Goal: Information Seeking & Learning: Learn about a topic

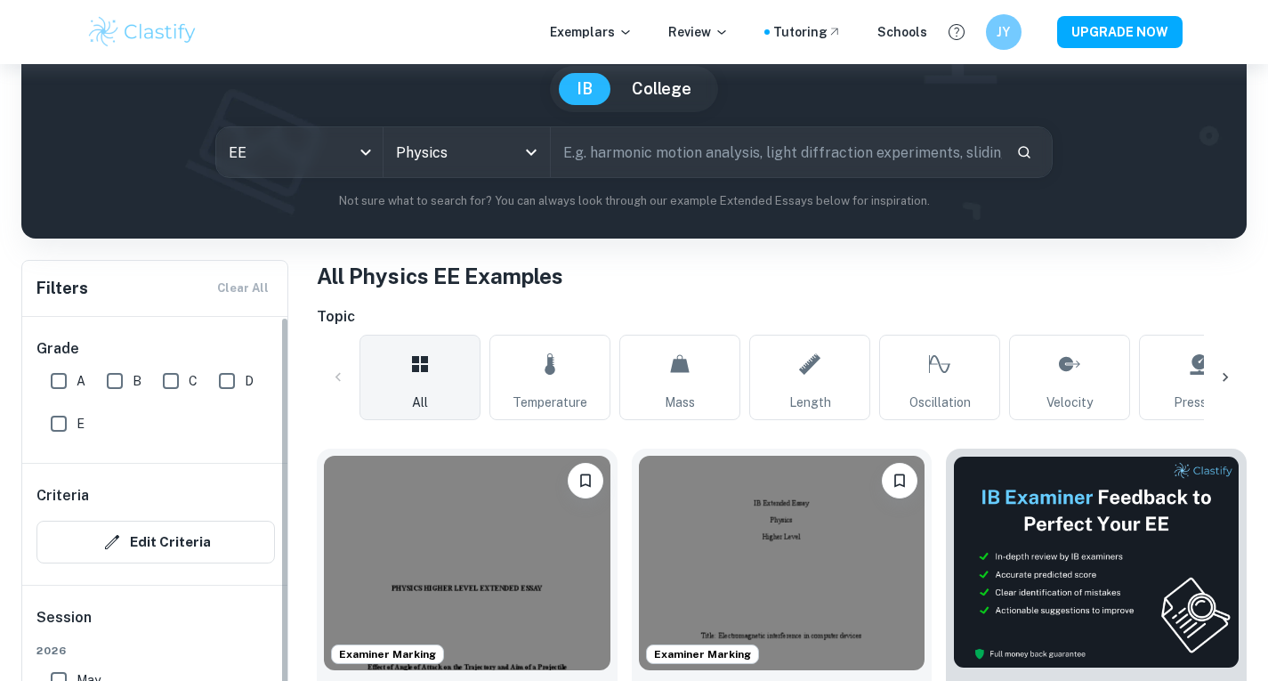
click at [60, 380] on input "A" at bounding box center [59, 381] width 36 height 36
checkbox input "true"
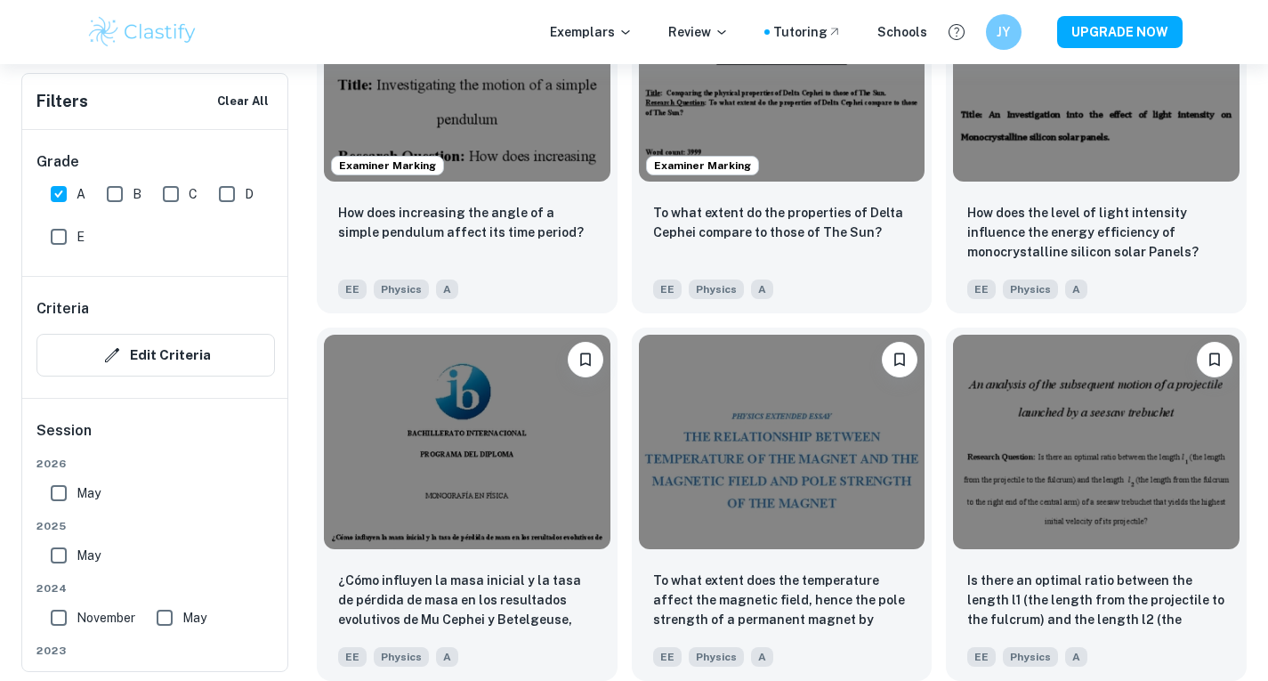
scroll to position [1797, 0]
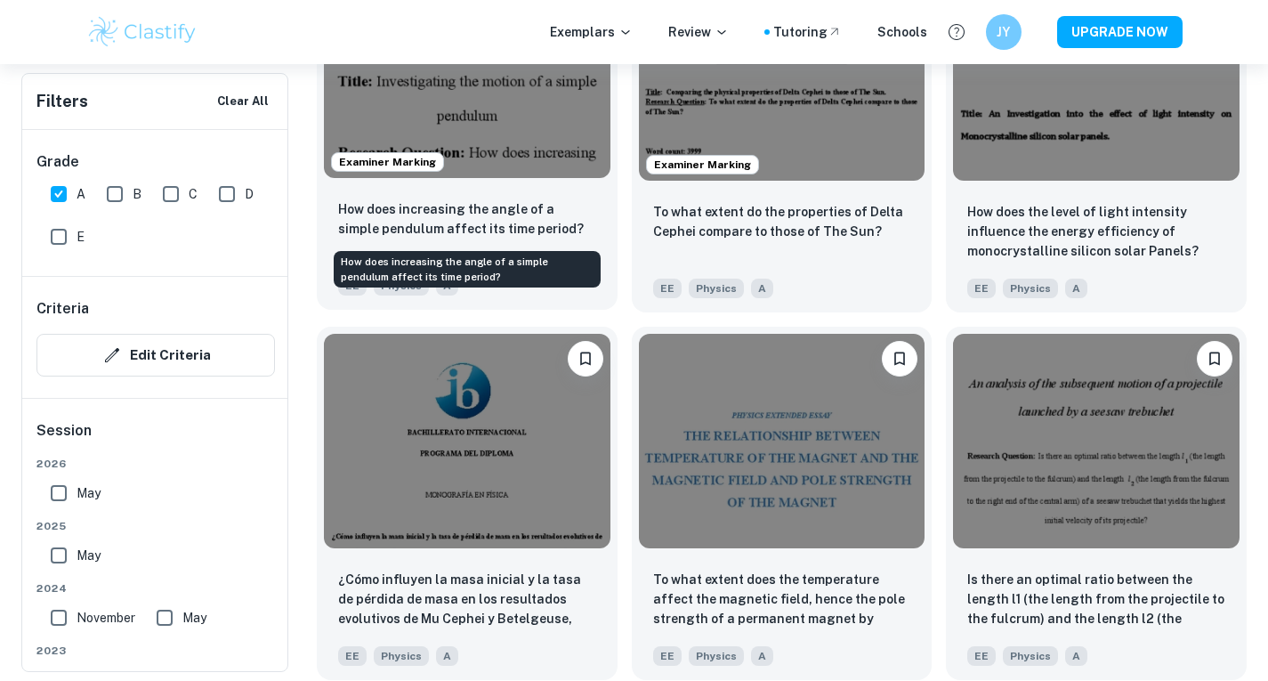
click at [483, 208] on p "How does increasing the angle of a simple pendulum affect its time period?" at bounding box center [467, 218] width 258 height 39
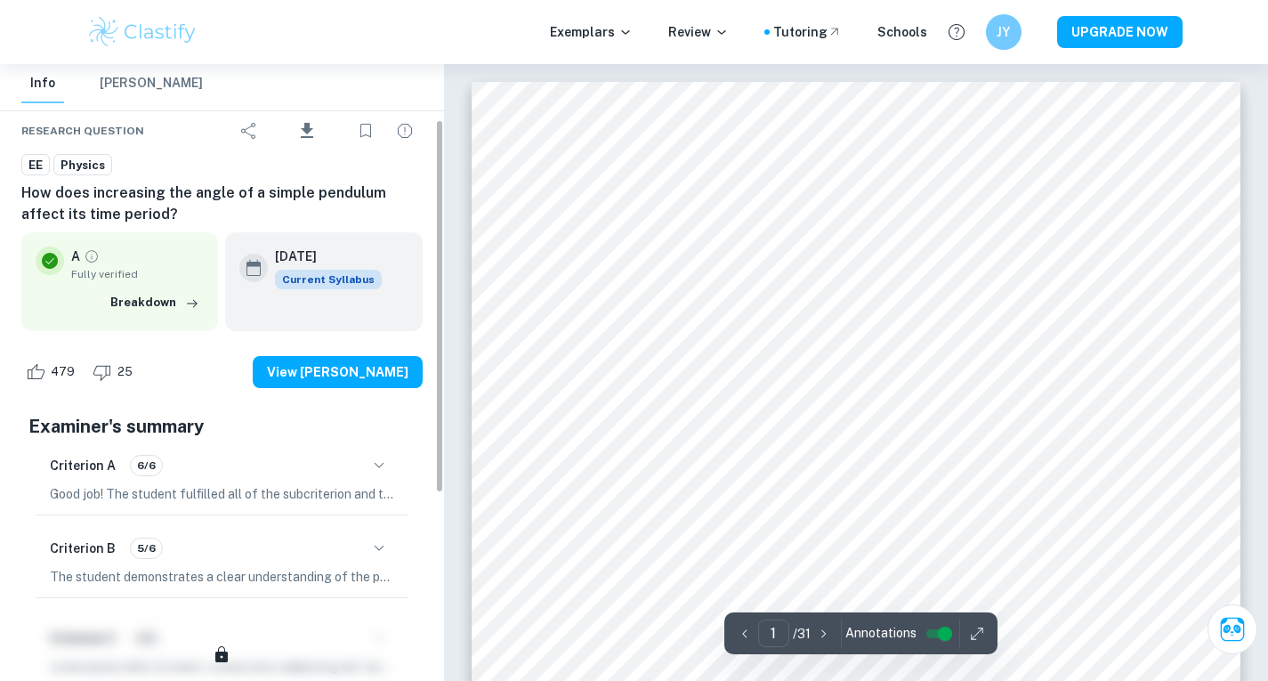
scroll to position [91, 0]
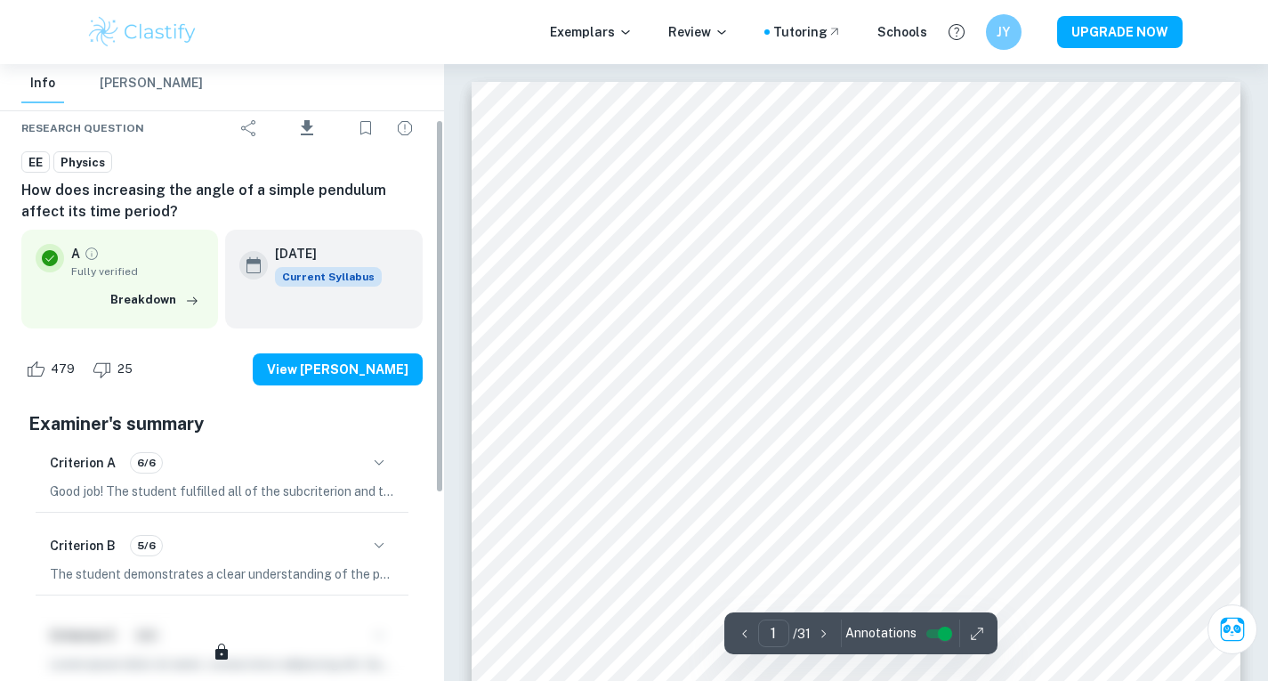
click at [375, 553] on icon "button" at bounding box center [378, 545] width 21 height 21
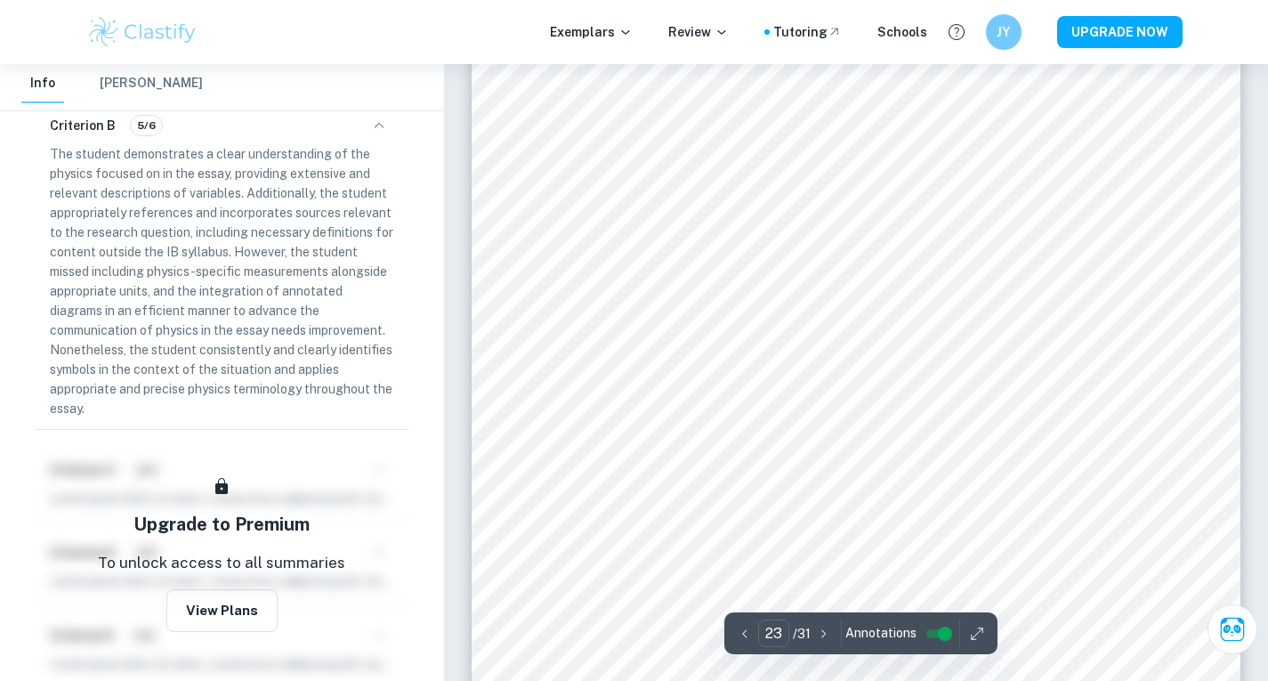
scroll to position [22871, 0]
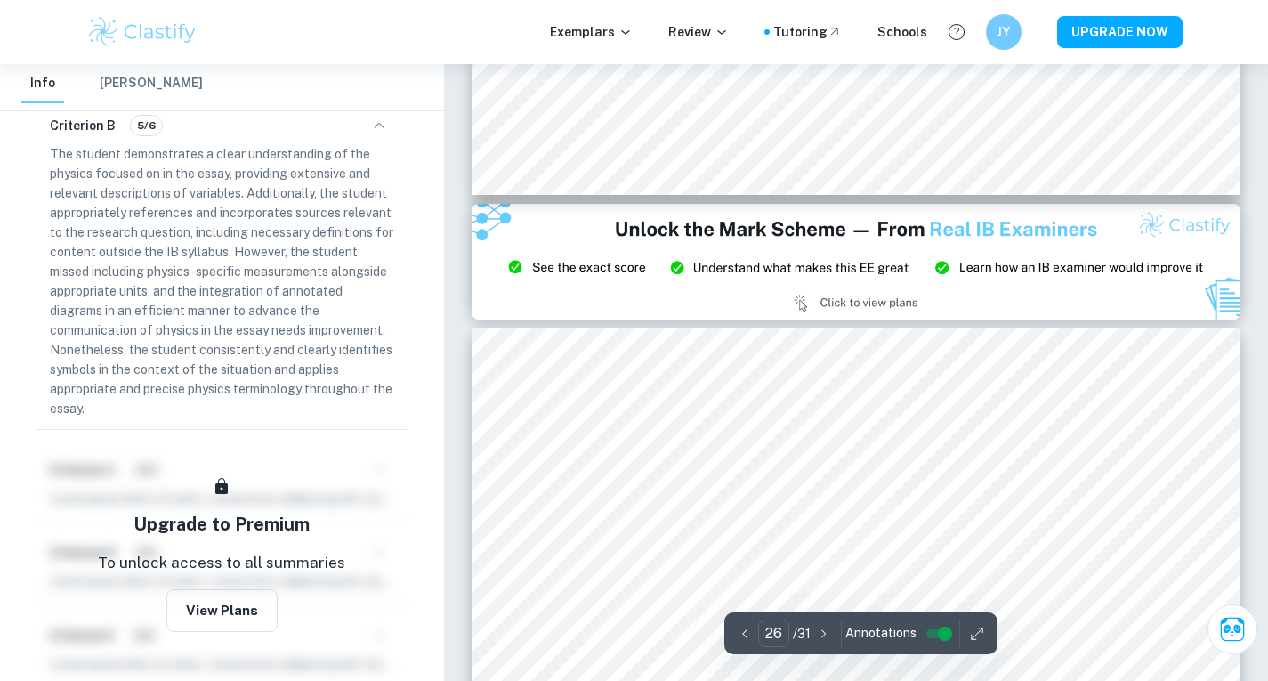
type input "27"
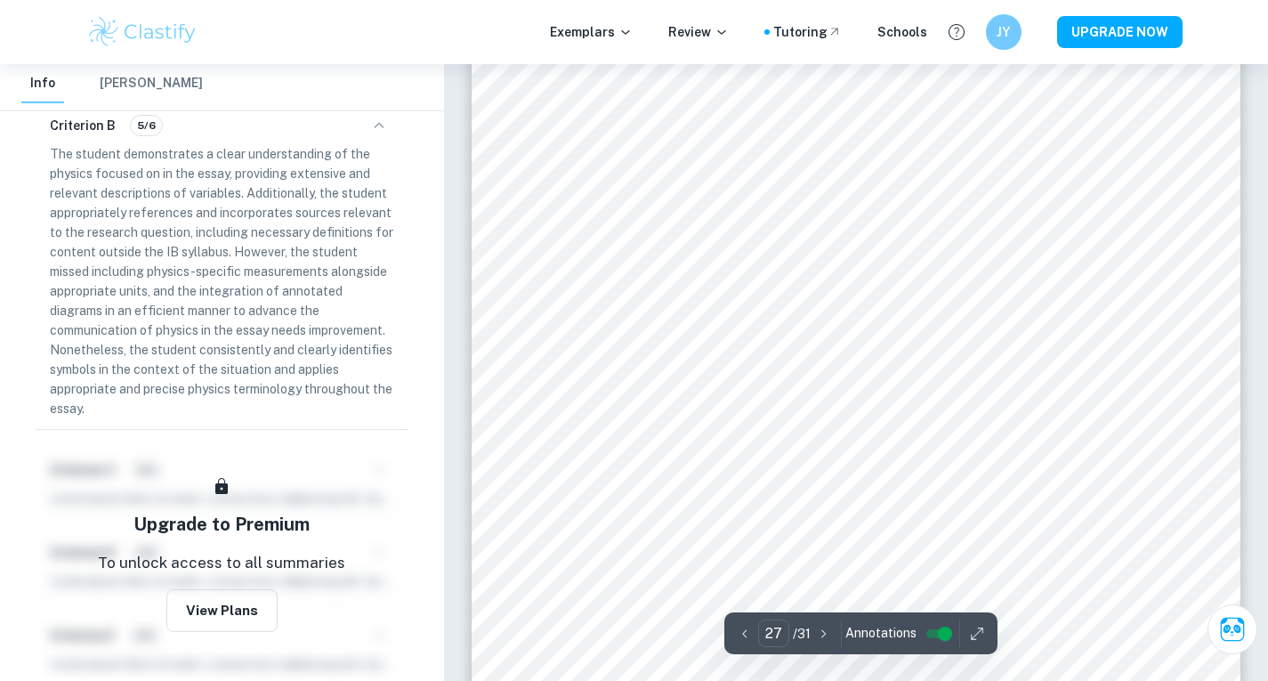
scroll to position [27138, 0]
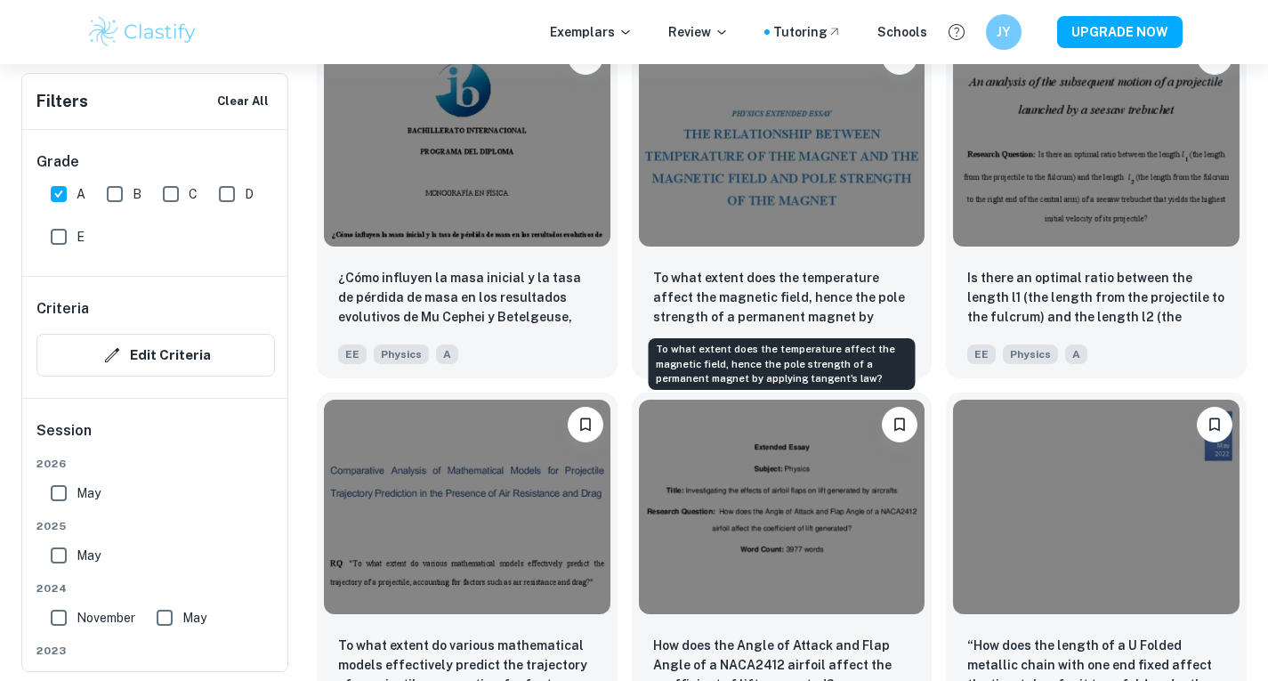
scroll to position [2099, 0]
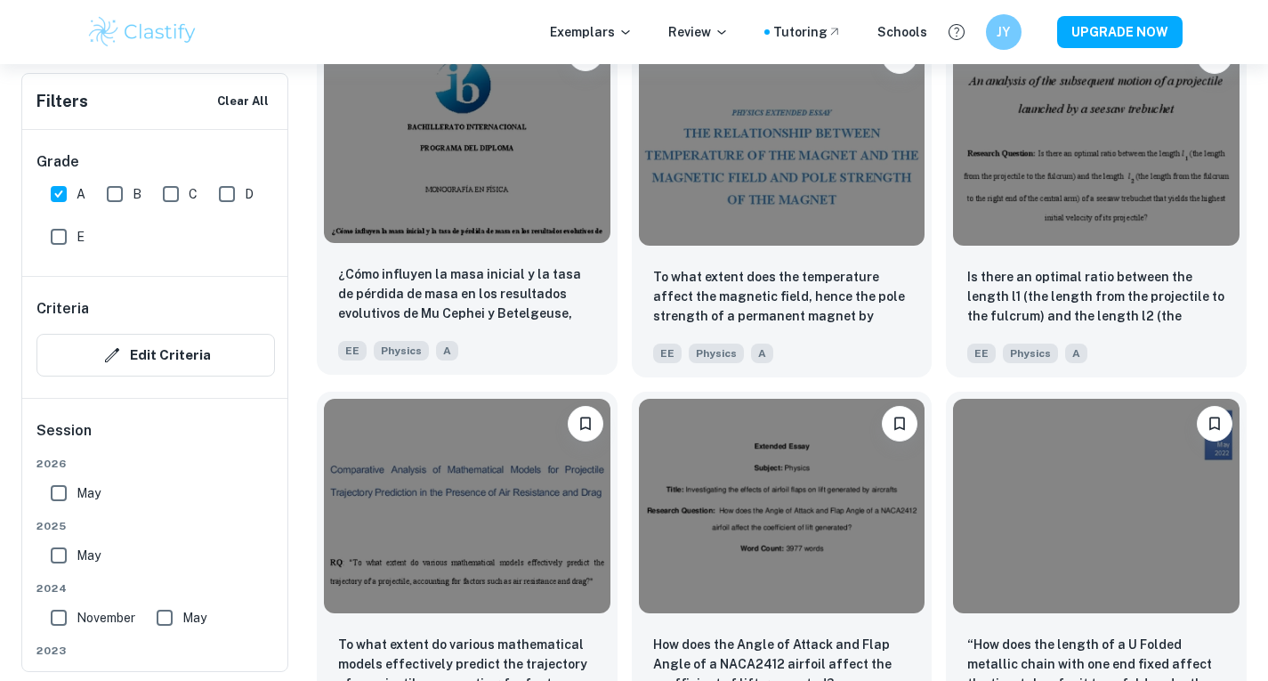
click at [475, 229] on img at bounding box center [467, 135] width 286 height 214
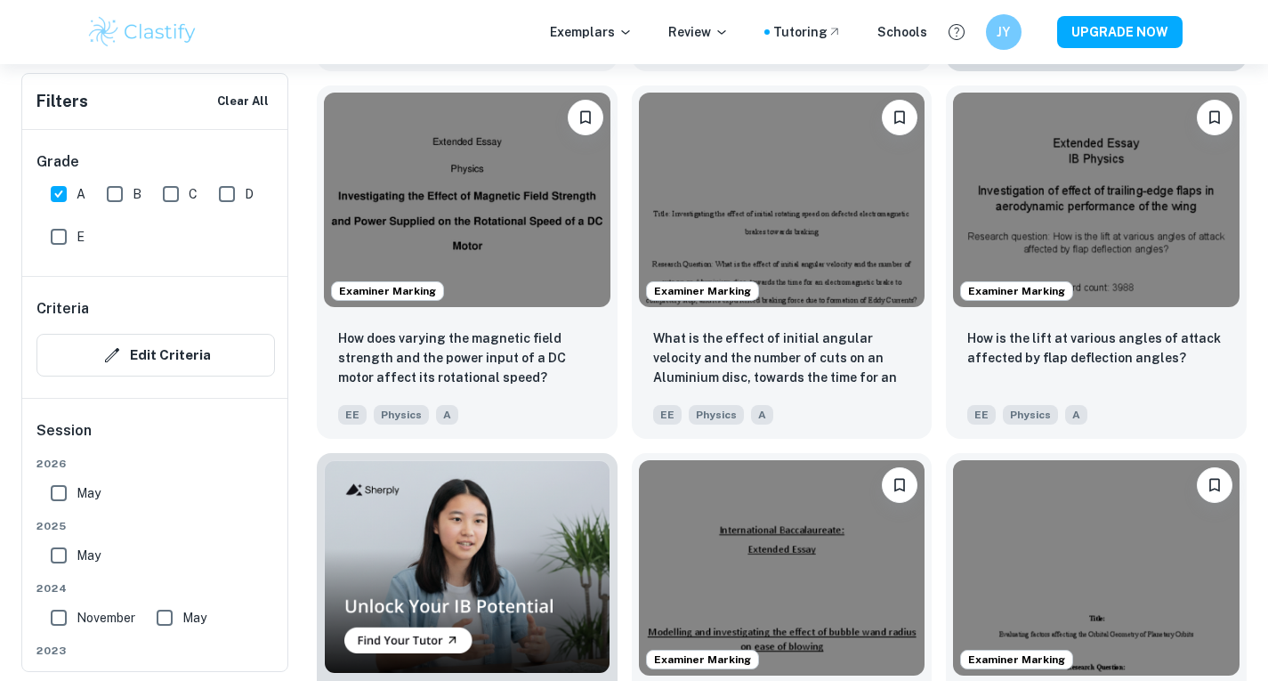
scroll to position [940, 0]
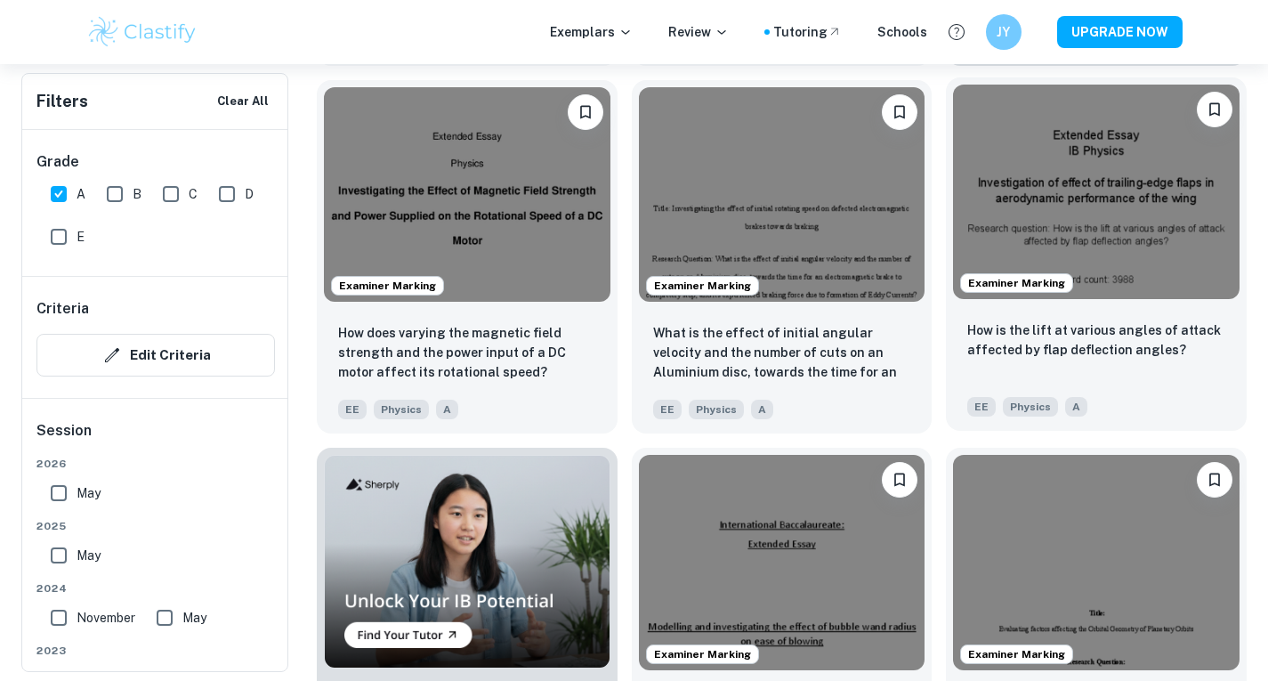
click at [1151, 214] on img at bounding box center [1096, 192] width 286 height 214
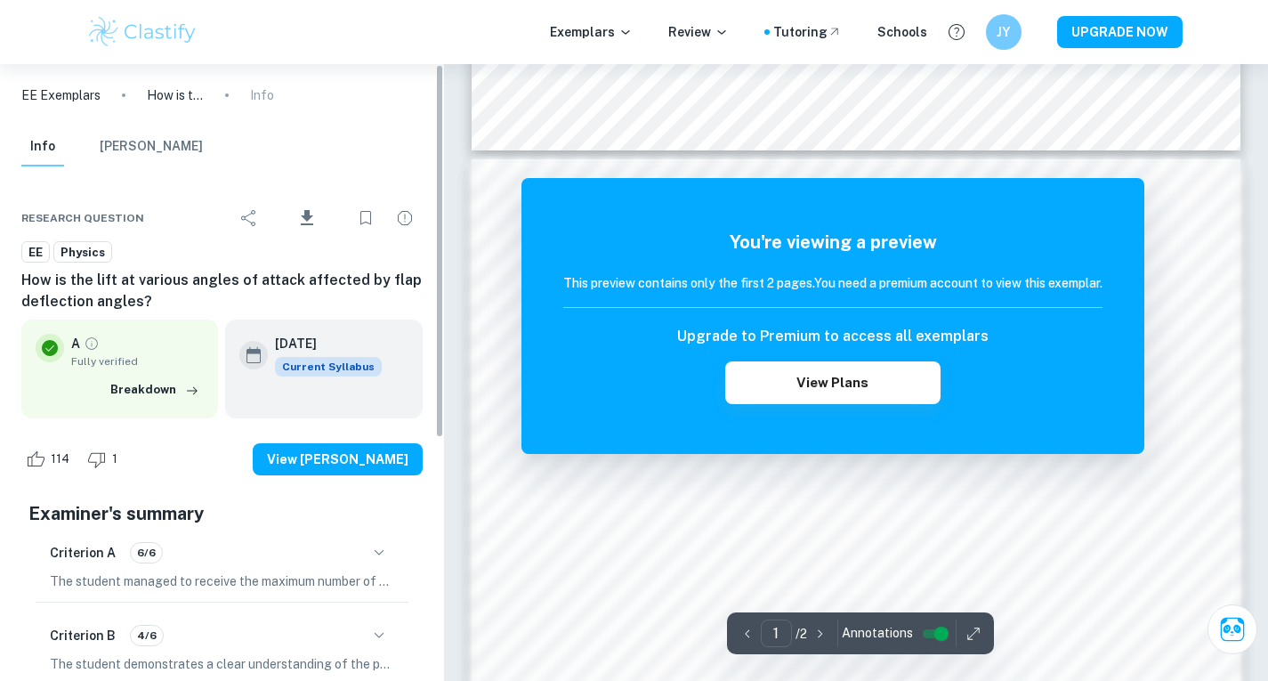
scroll to position [1705, 0]
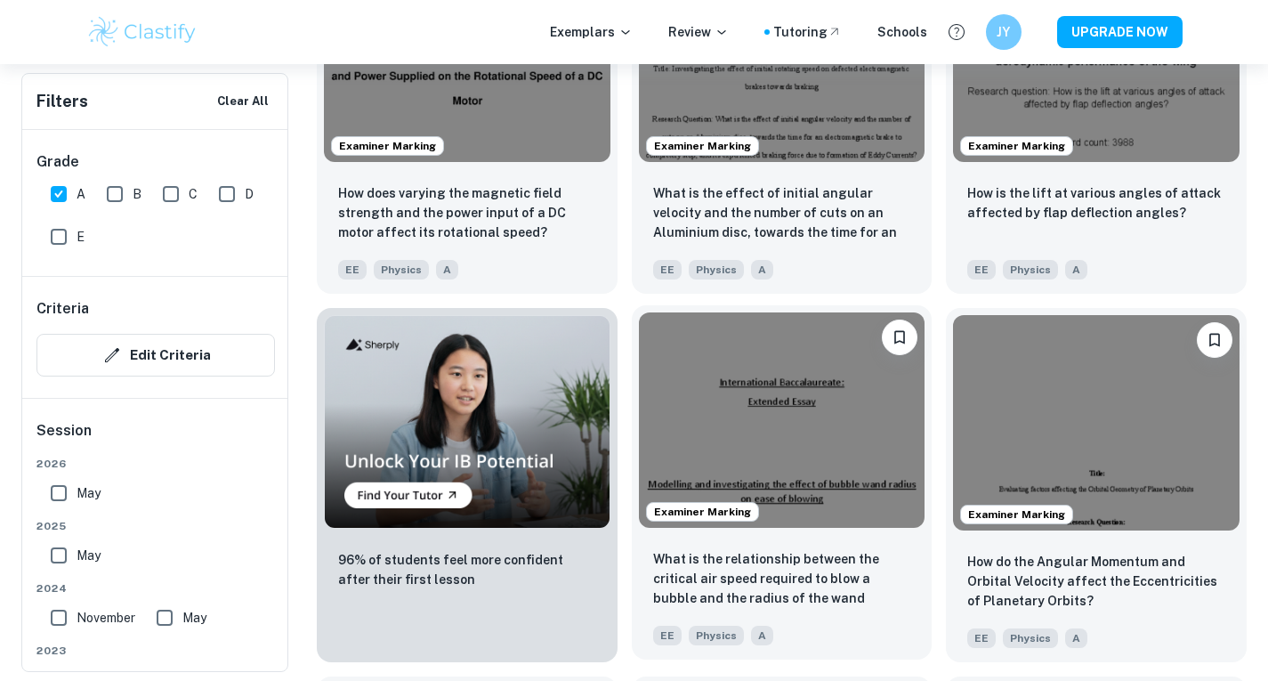
scroll to position [1081, 0]
click at [786, 440] on img at bounding box center [782, 418] width 286 height 214
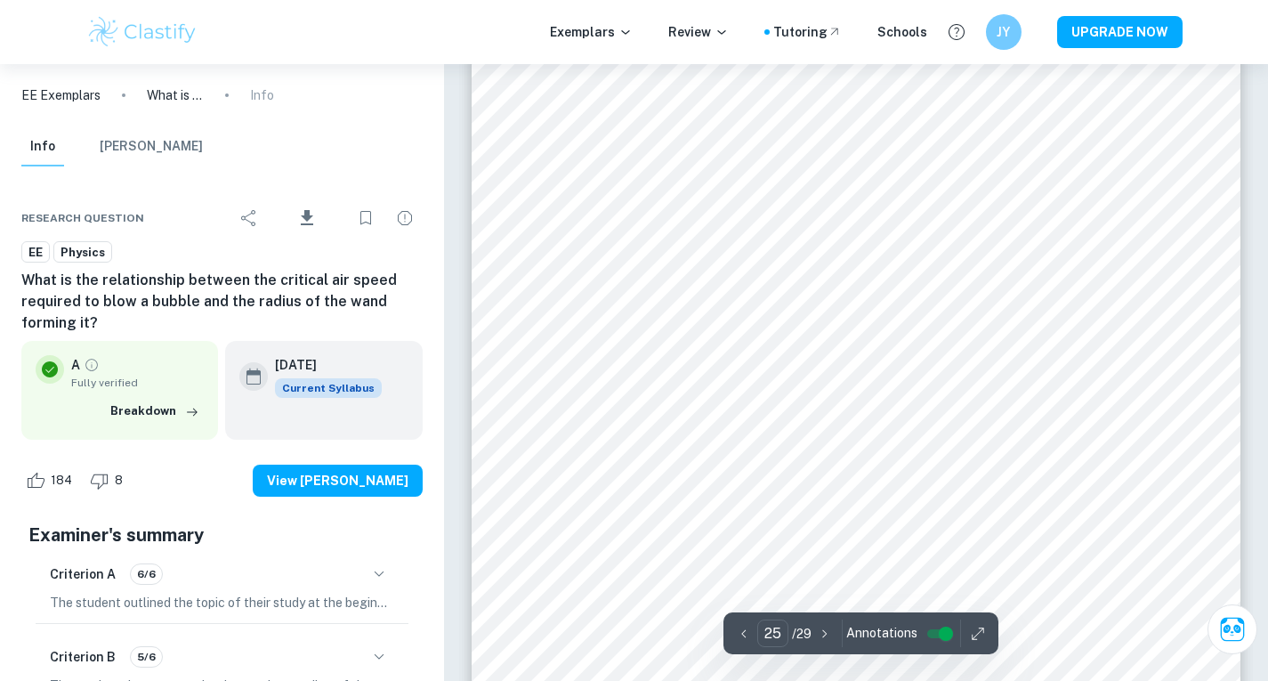
scroll to position [27286, 0]
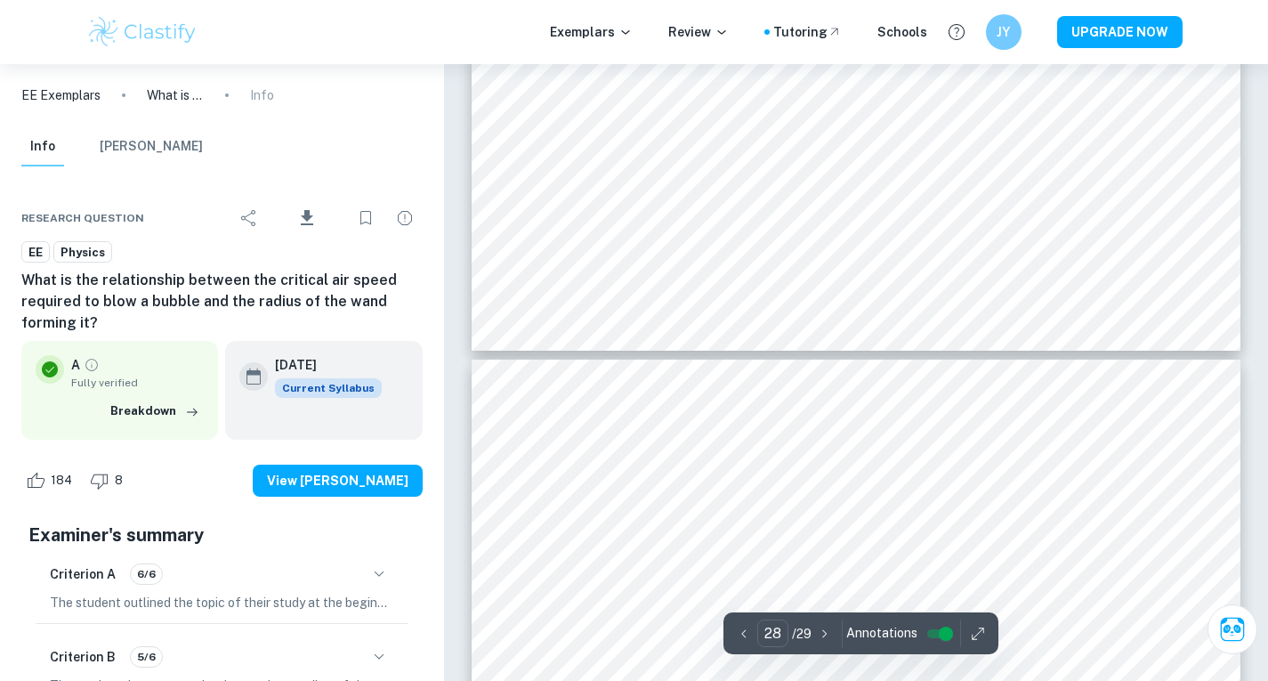
type input "29"
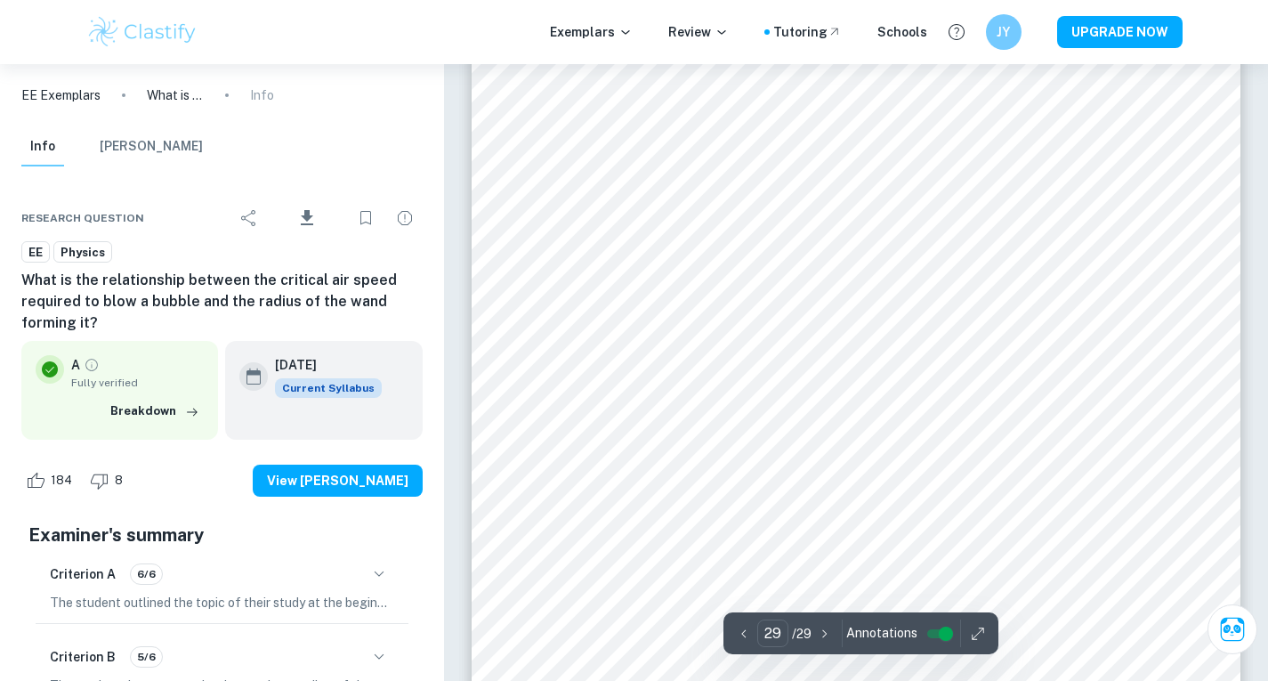
scroll to position [31564, 0]
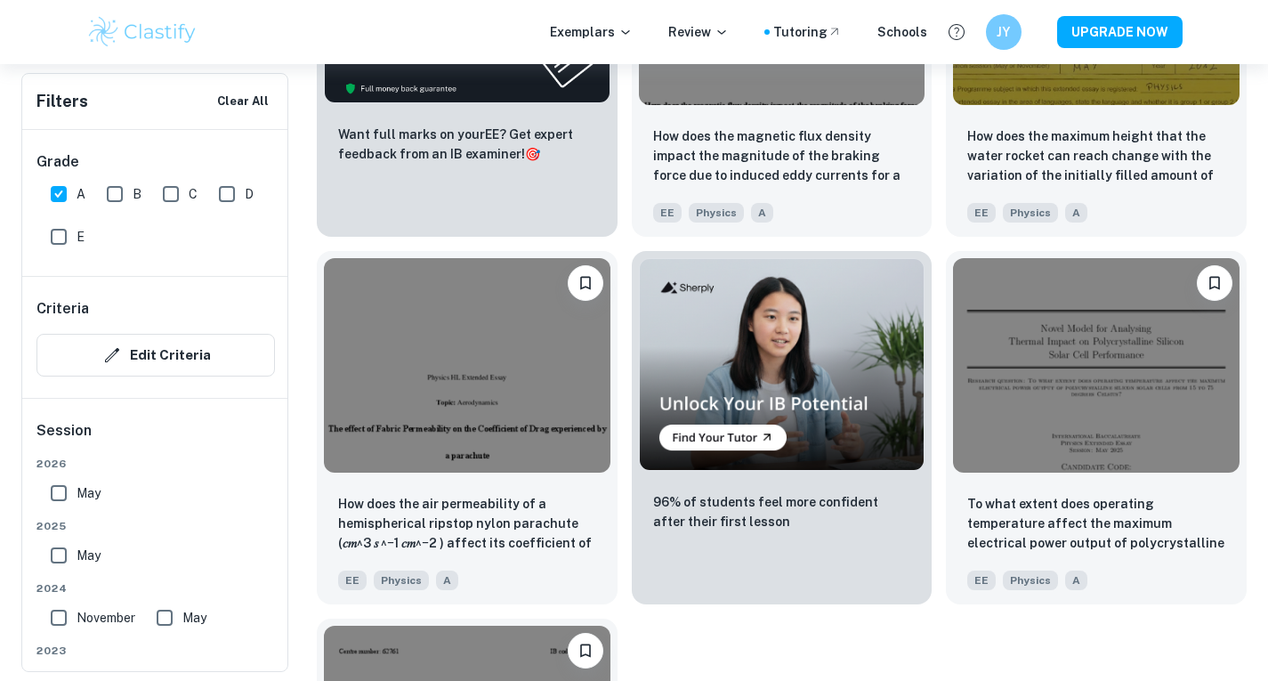
scroll to position [2977, 0]
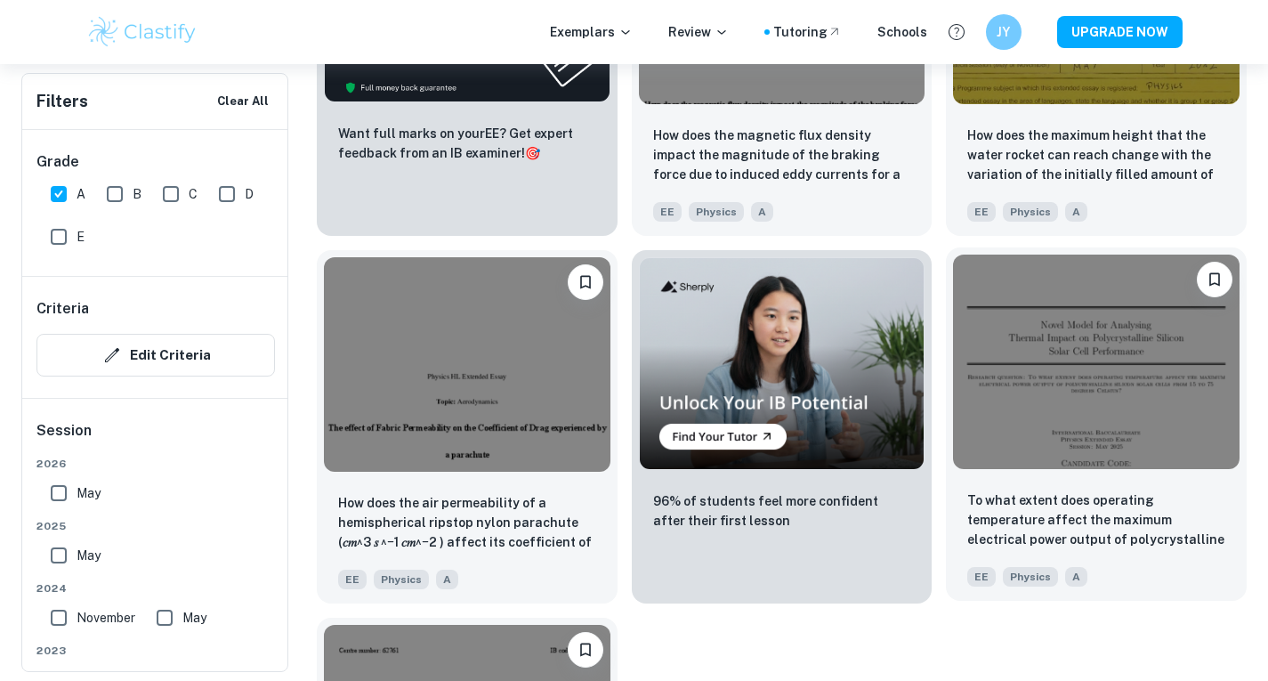
click at [1043, 456] on img at bounding box center [1096, 361] width 286 height 214
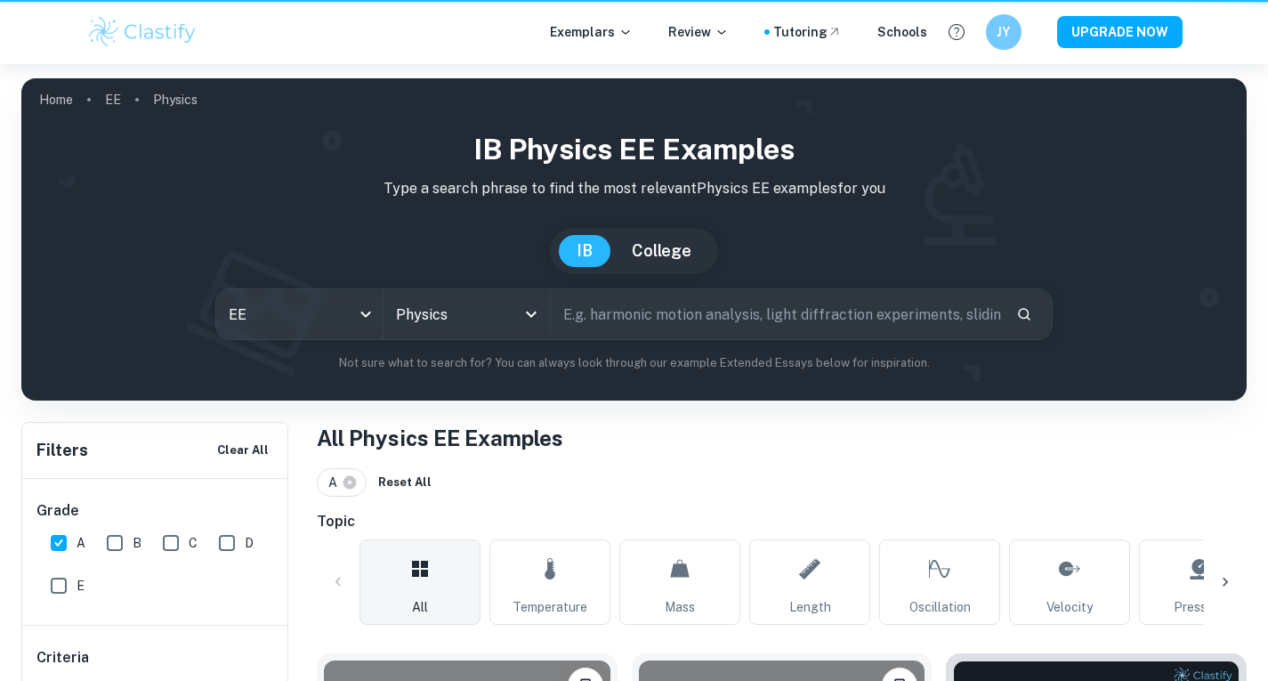
scroll to position [3189, 0]
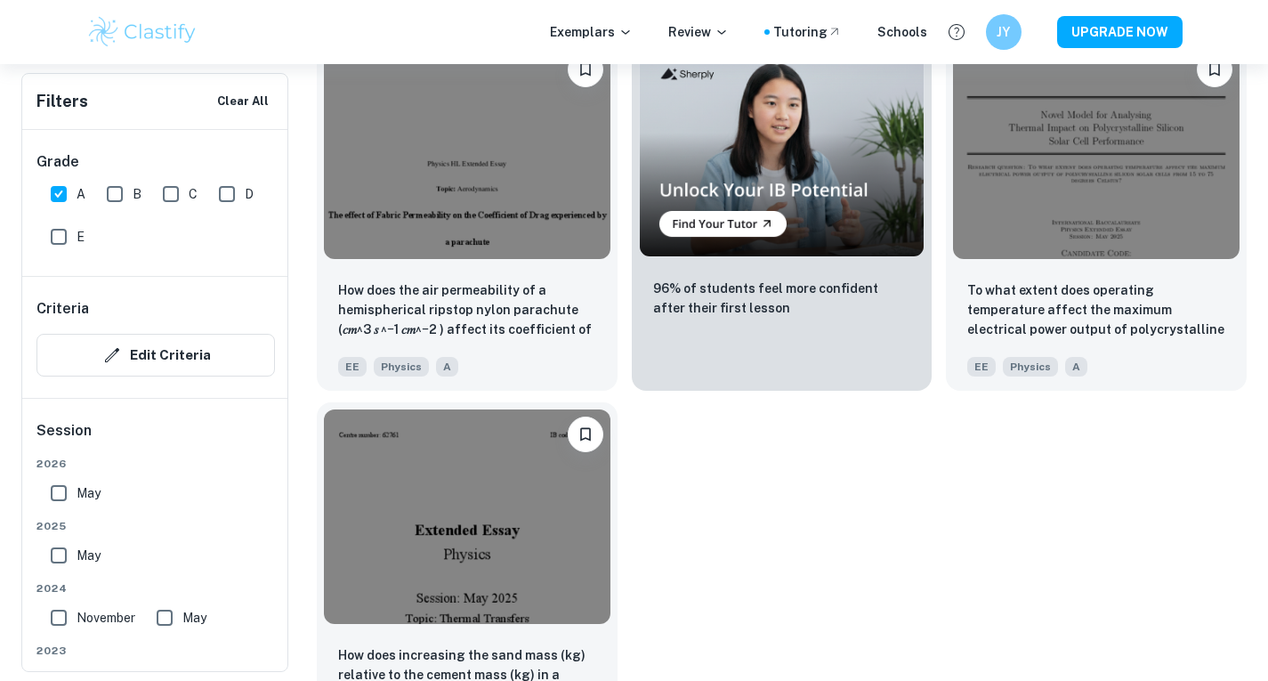
click at [426, 543] on img at bounding box center [467, 516] width 286 height 214
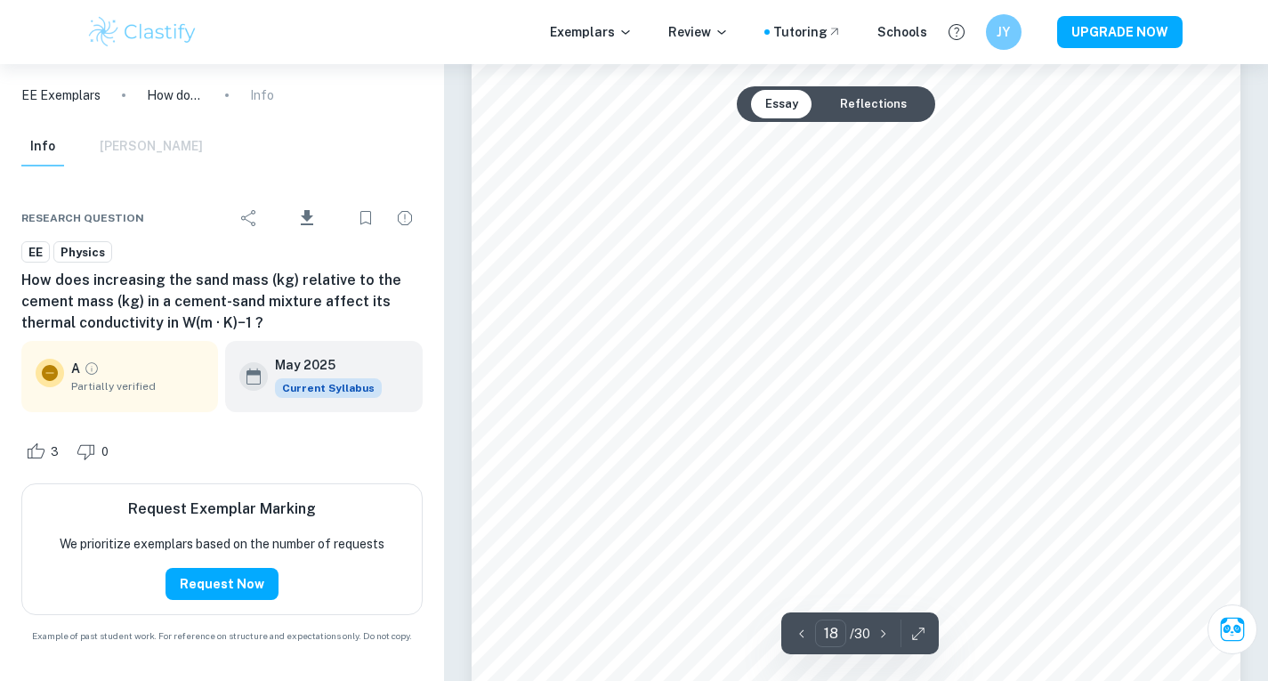
scroll to position [19410, 0]
type input "25"
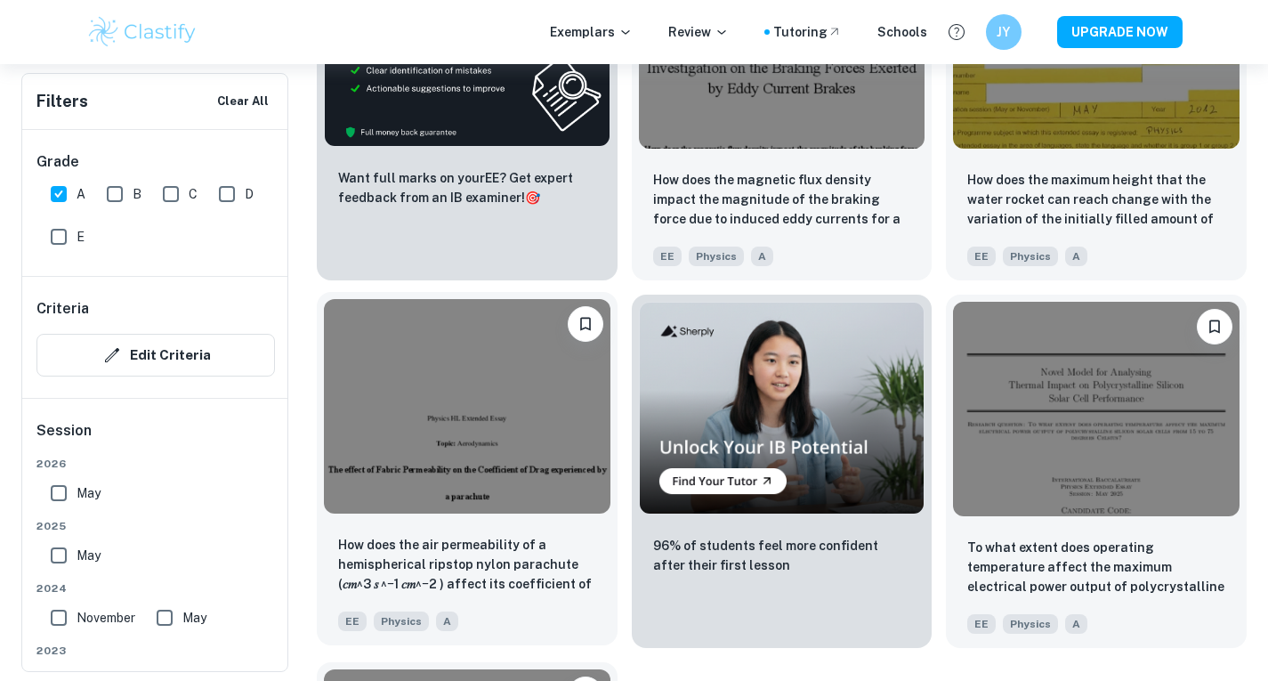
scroll to position [2799, 0]
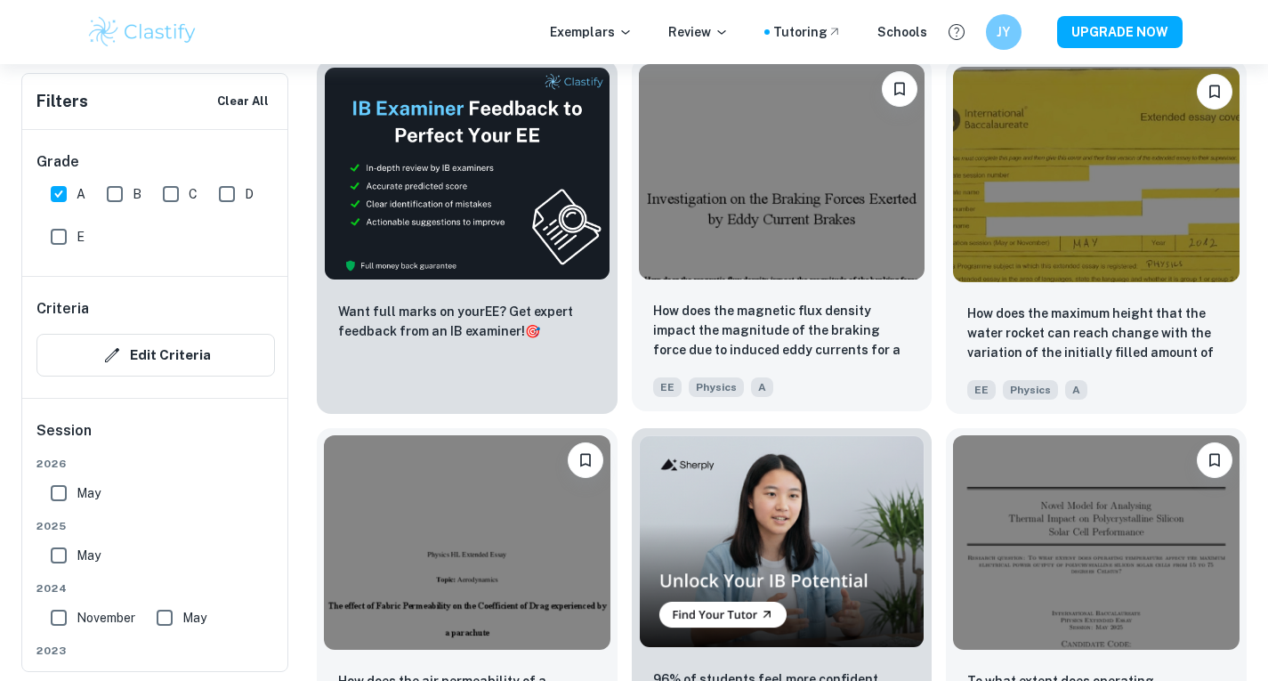
click at [721, 281] on div at bounding box center [782, 171] width 301 height 229
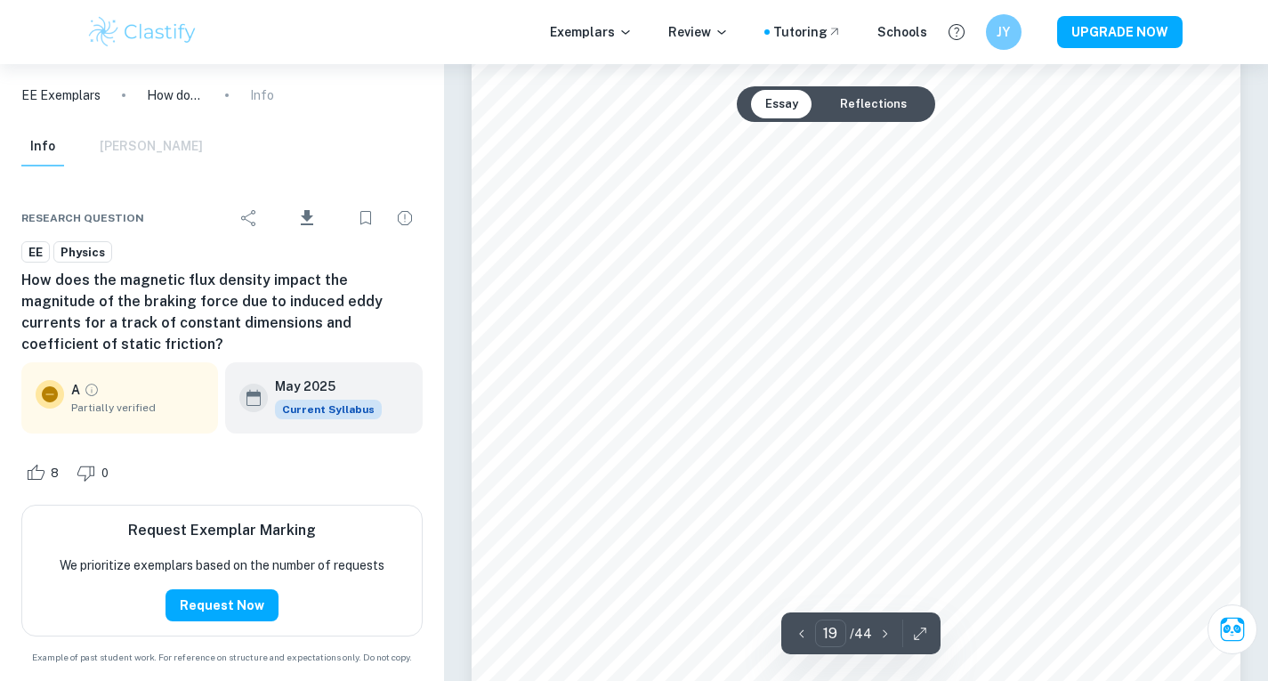
scroll to position [18673, 0]
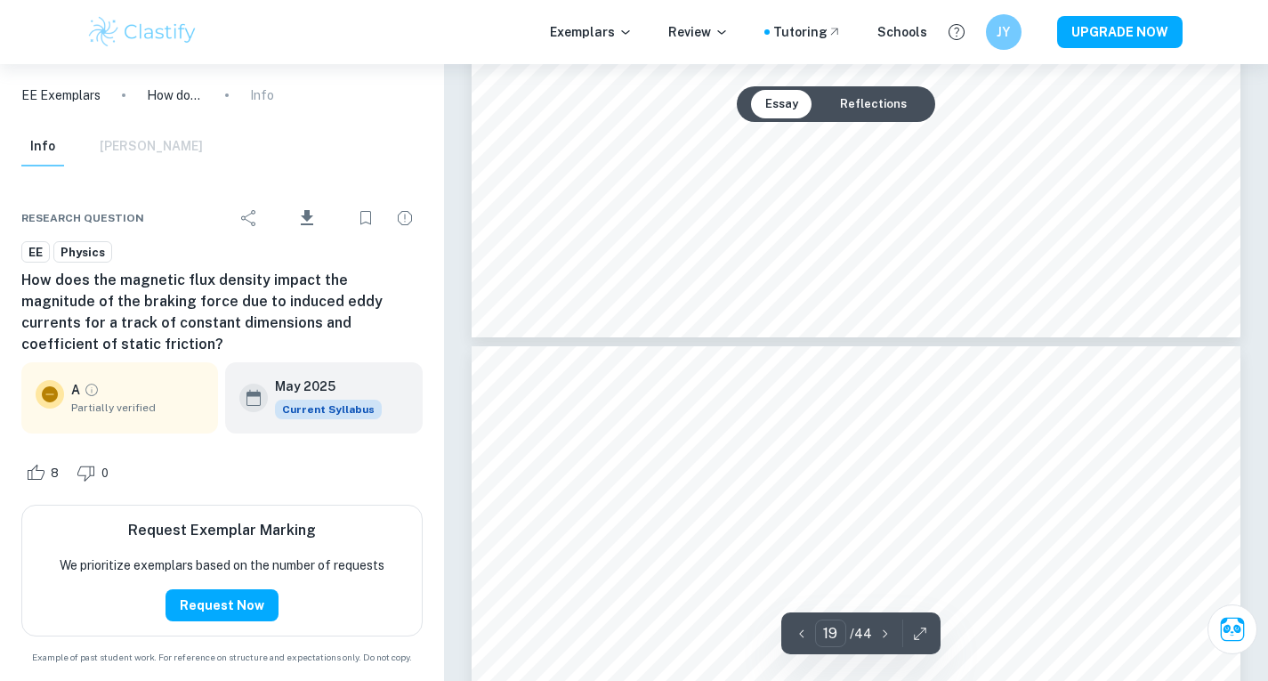
type input "18"
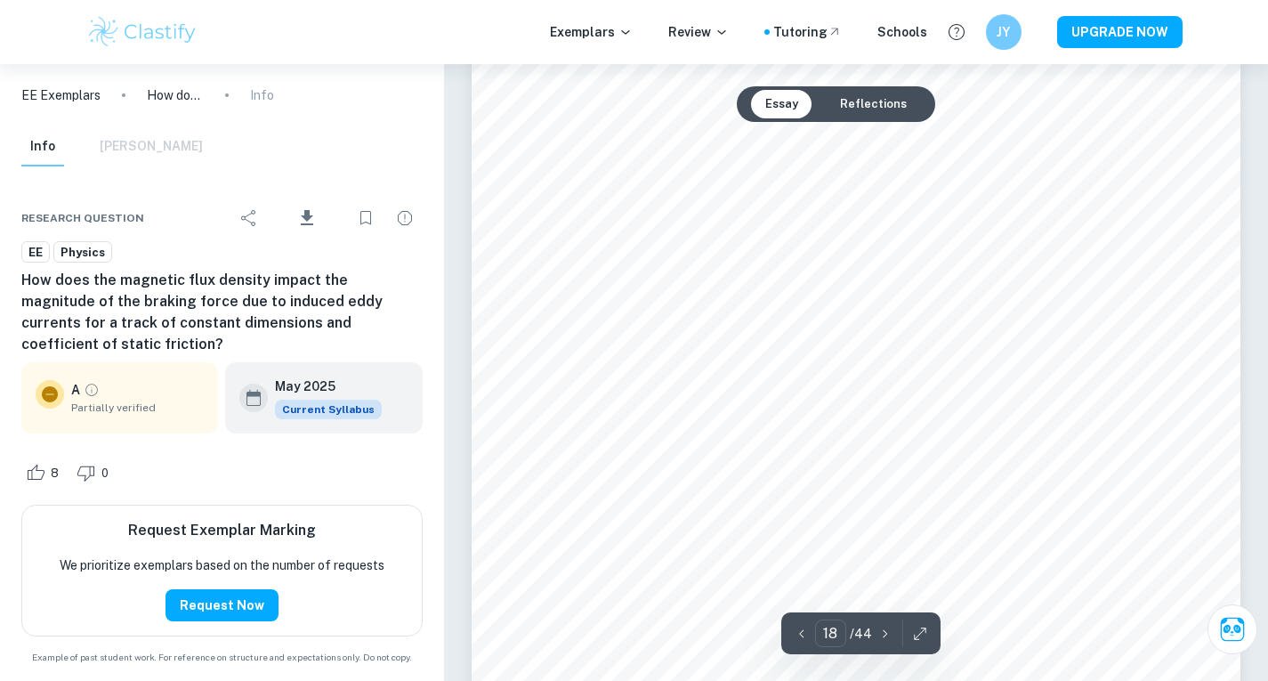
scroll to position [17877, 0]
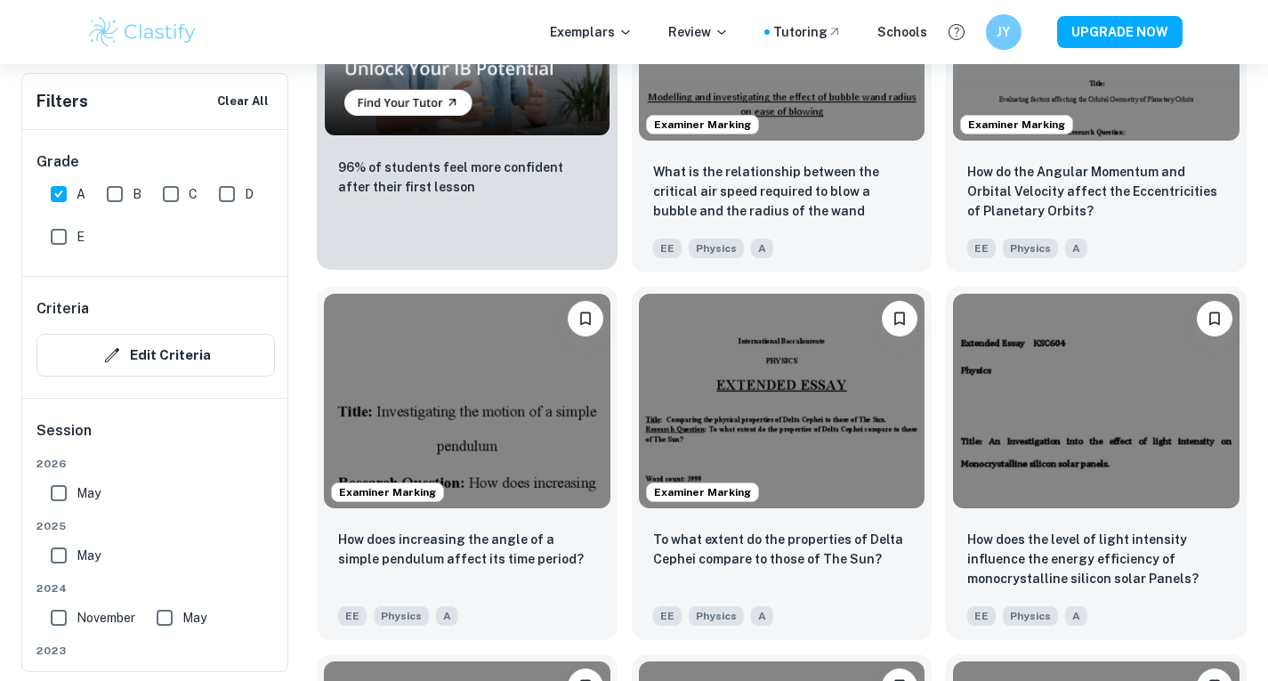
scroll to position [1470, 0]
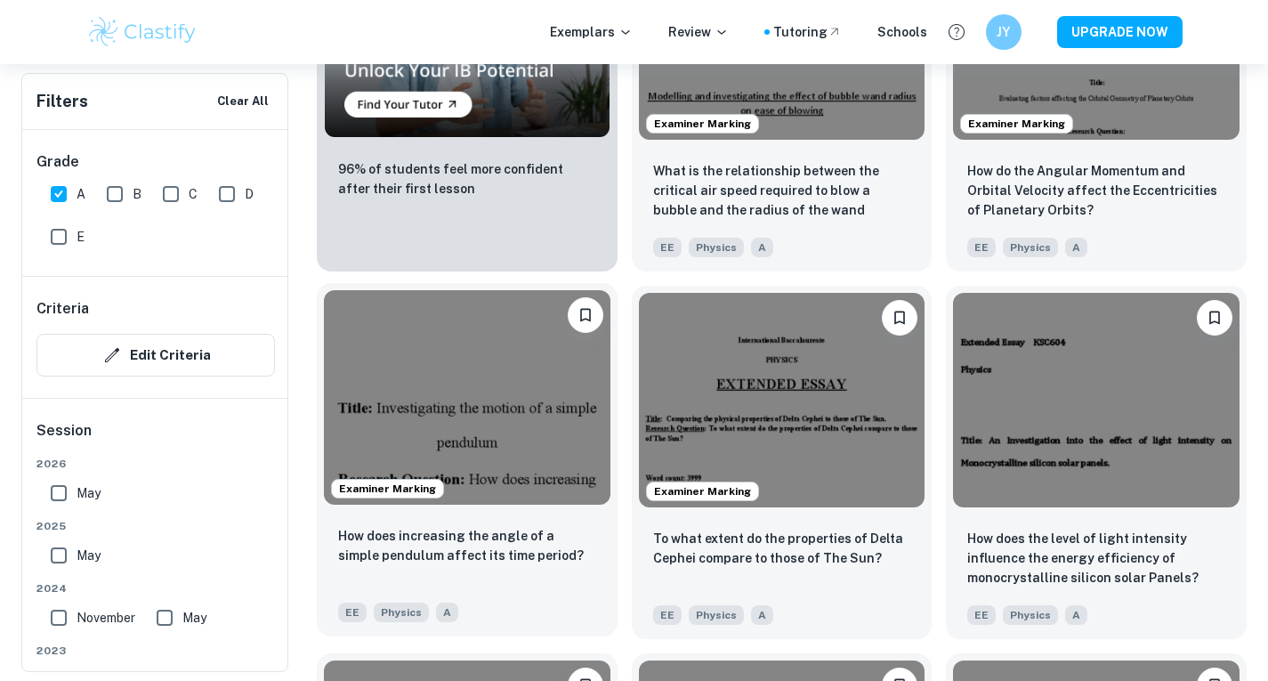
click at [493, 450] on img at bounding box center [467, 397] width 286 height 214
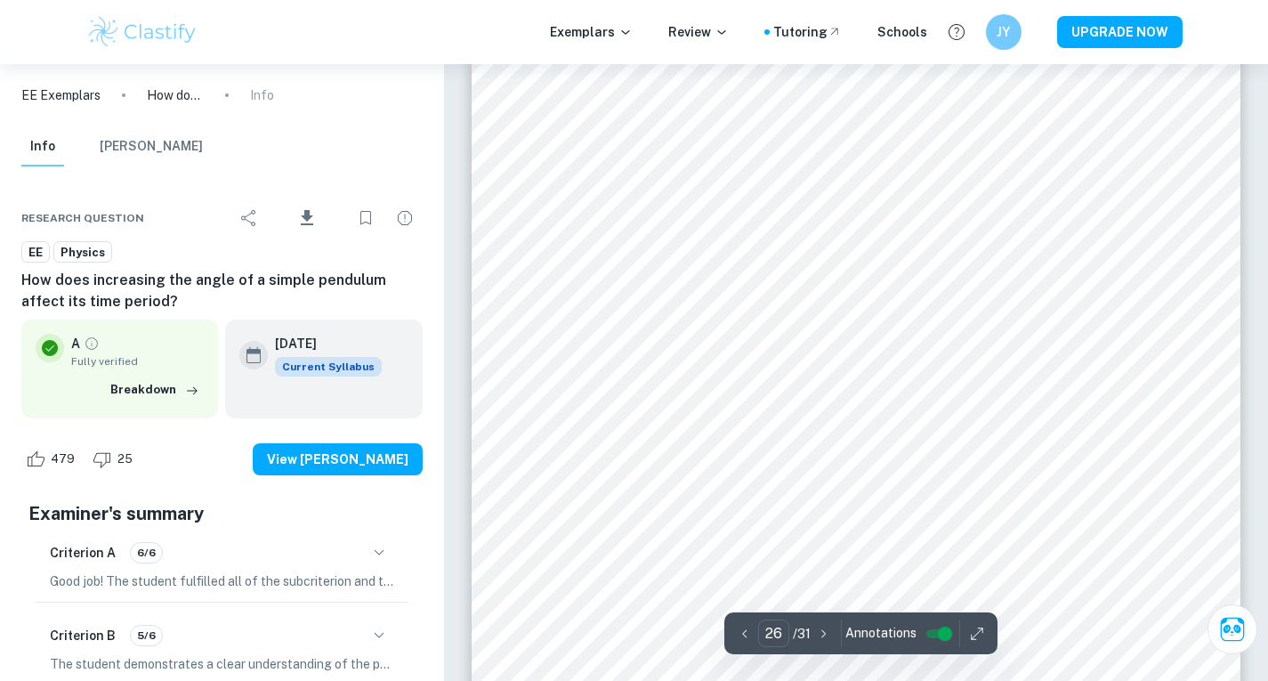
scroll to position [25948, 0]
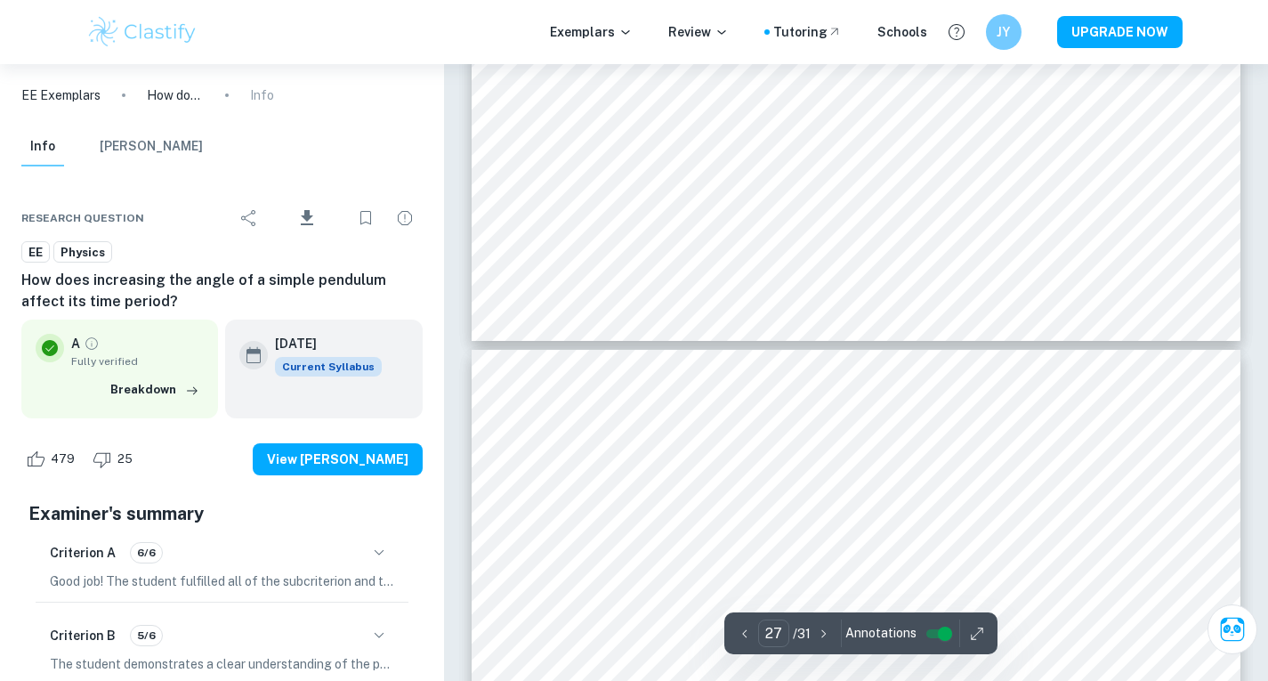
type input "28"
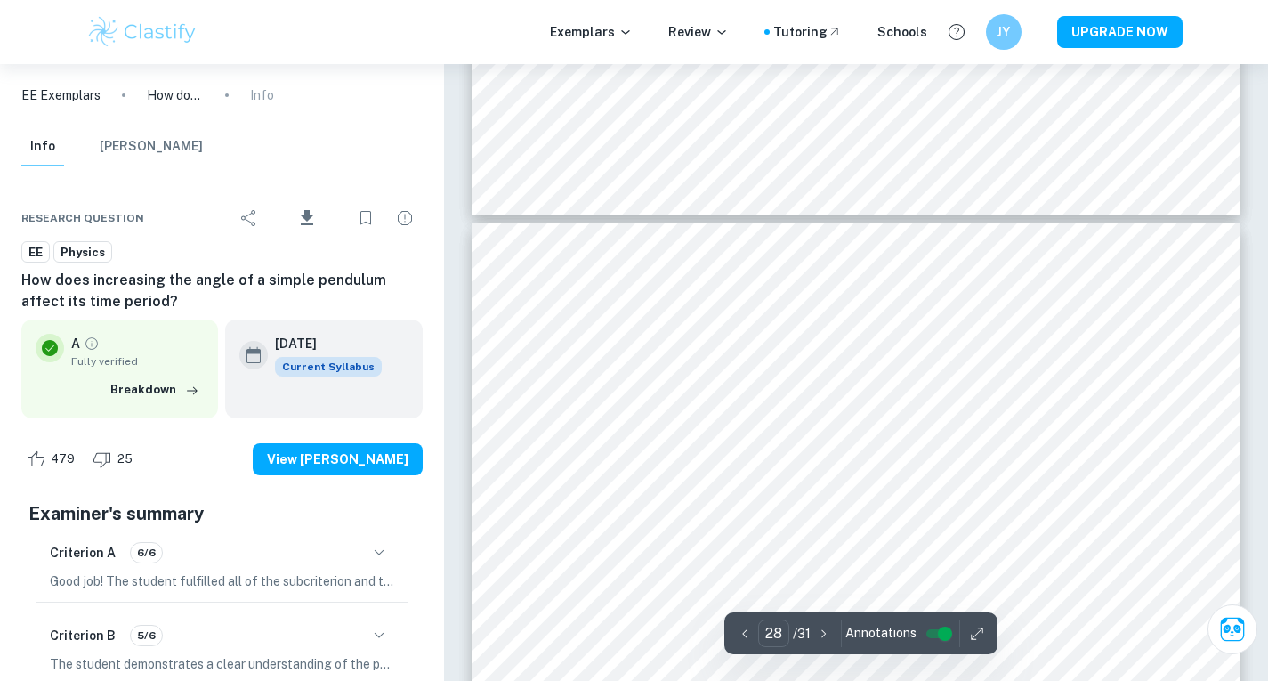
scroll to position [27694, 0]
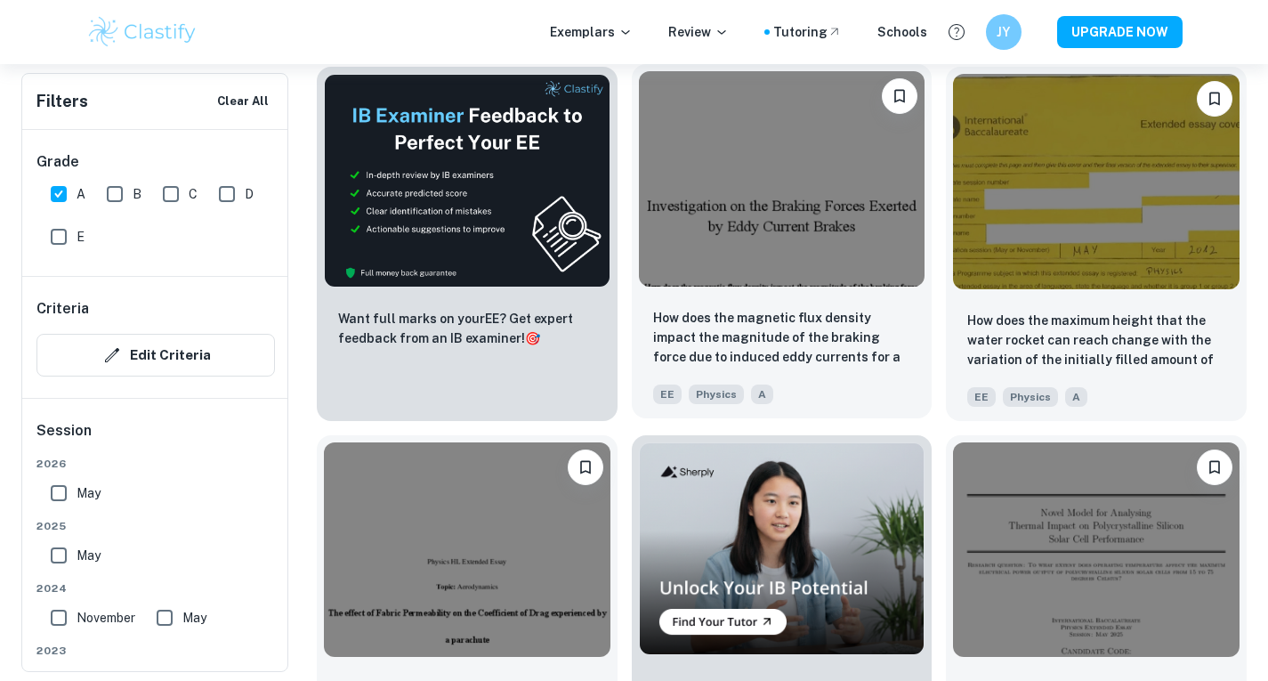
scroll to position [2792, 0]
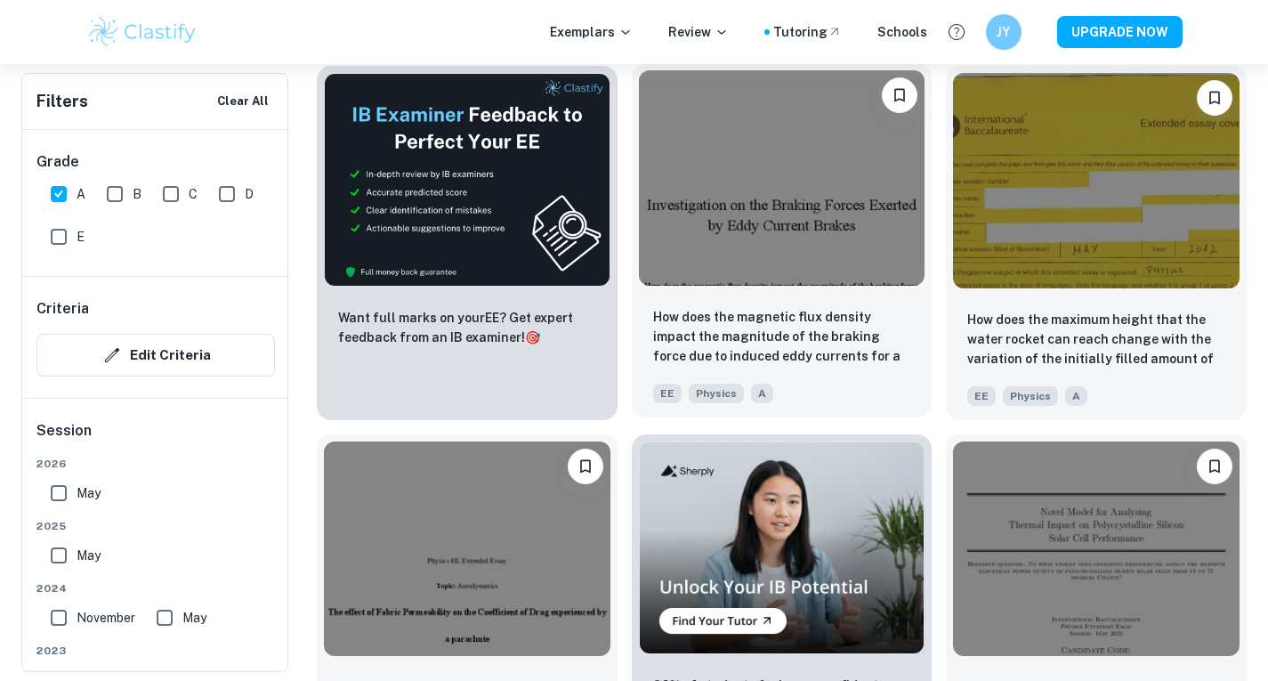
click at [771, 218] on img at bounding box center [782, 177] width 286 height 214
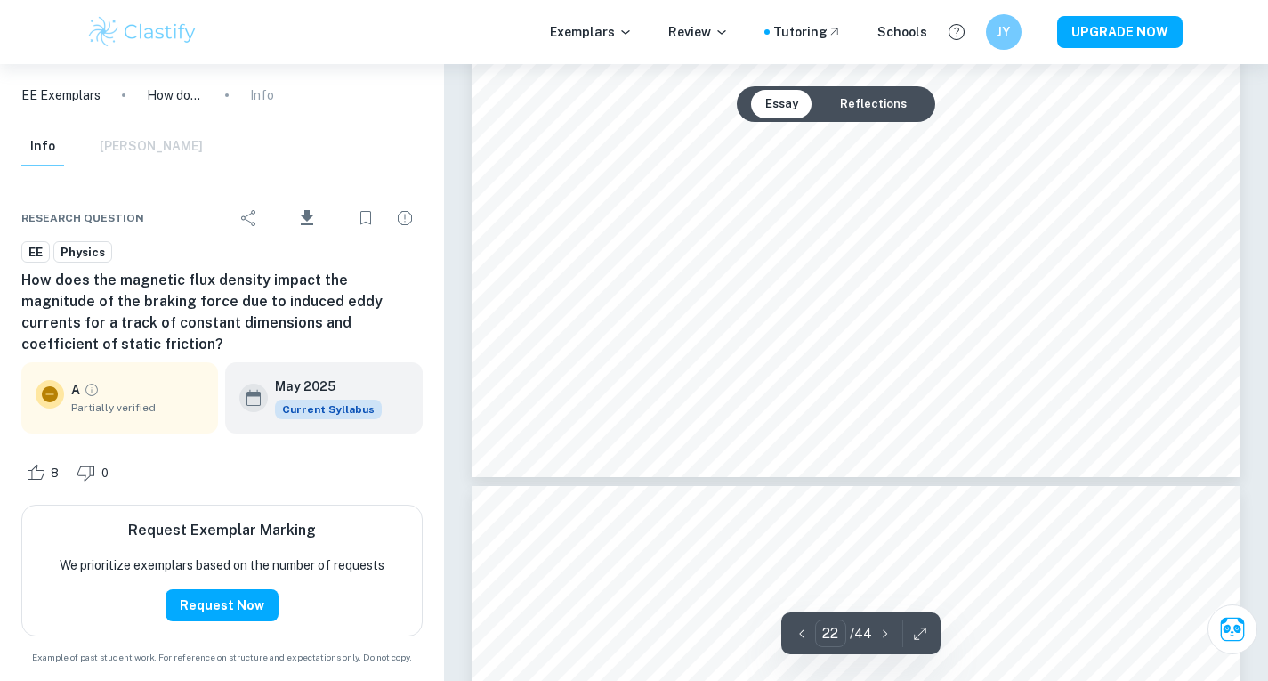
scroll to position [22288, 0]
click at [896, 490] on div "Ask Clai Essay Reflections 22 ​ / 44" at bounding box center [855, 375] width 769 height 45199
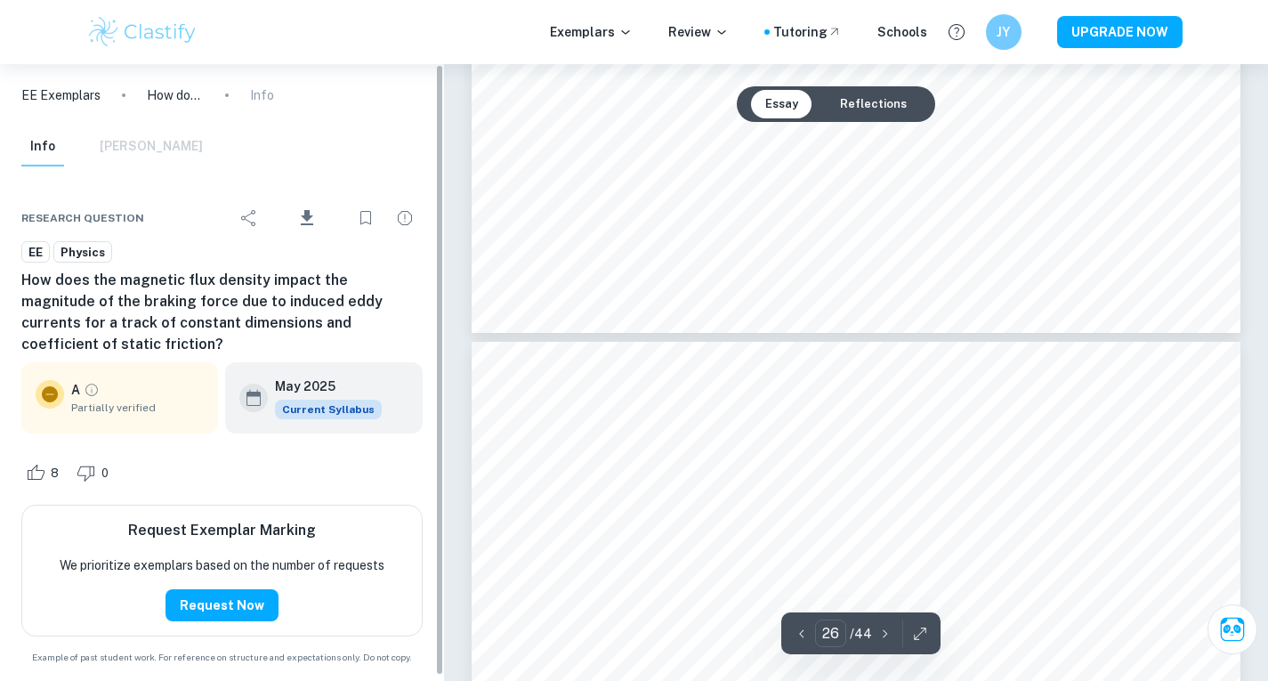
type input "25"
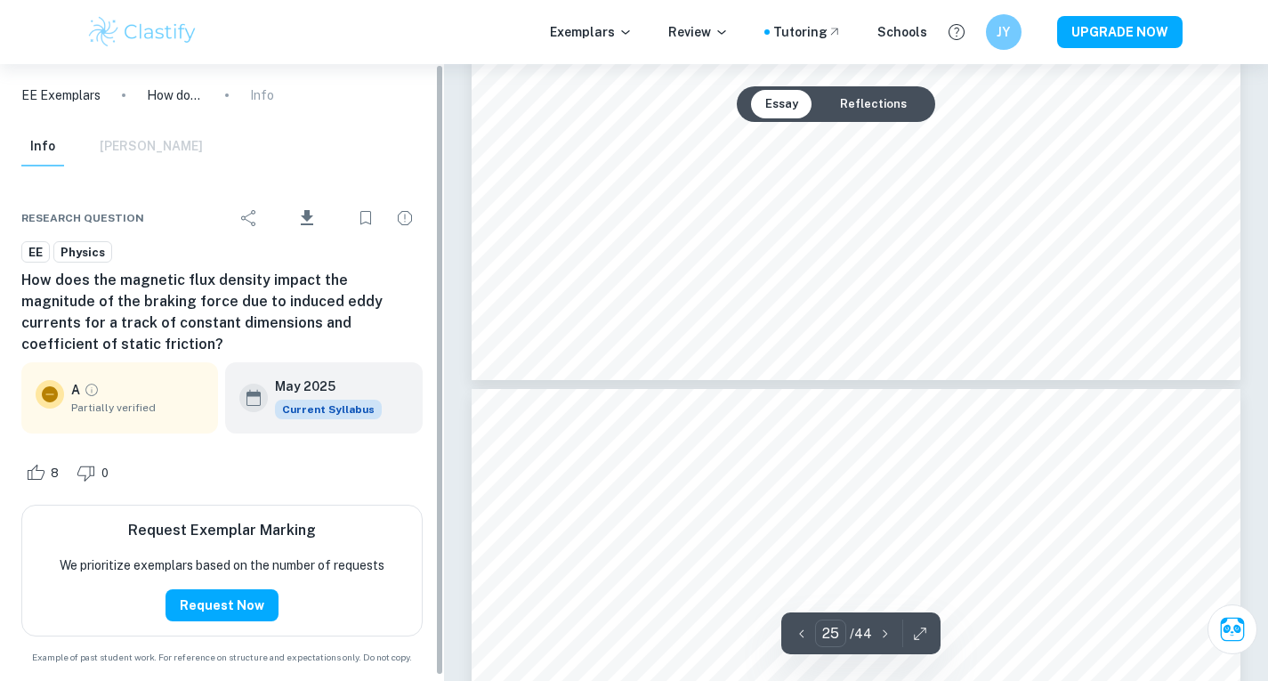
scroll to position [25400, 0]
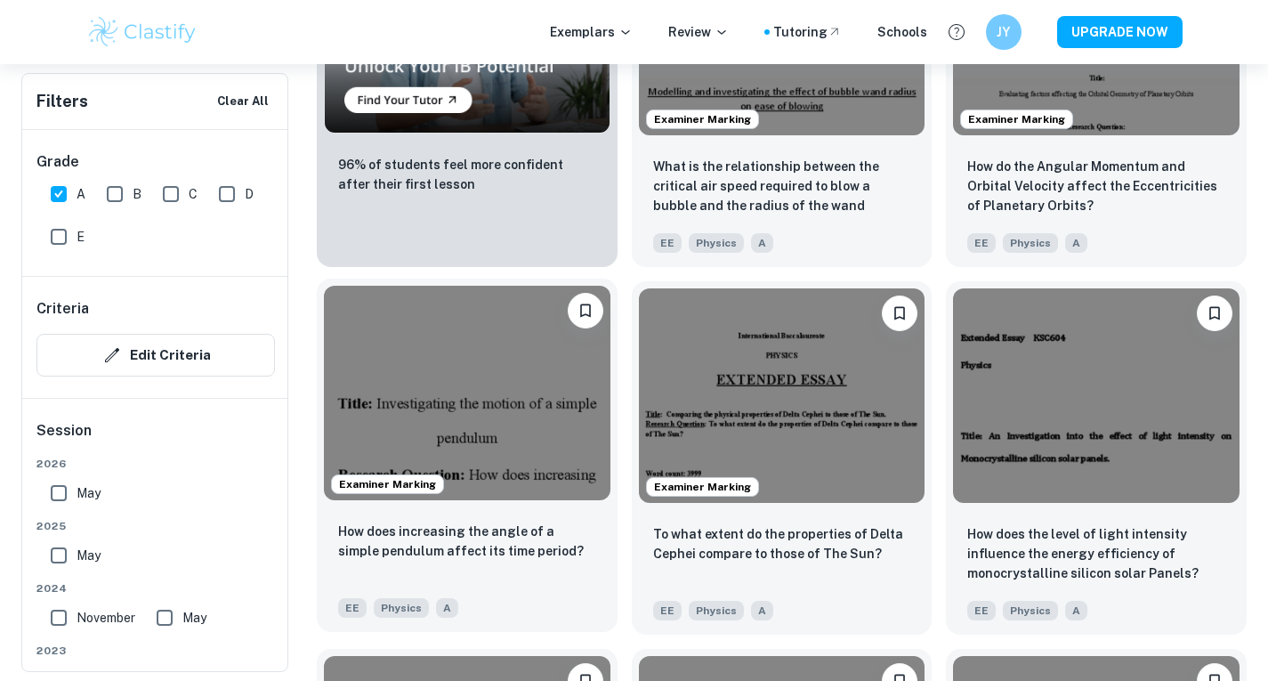
scroll to position [1476, 0]
click at [450, 415] on img at bounding box center [467, 392] width 286 height 214
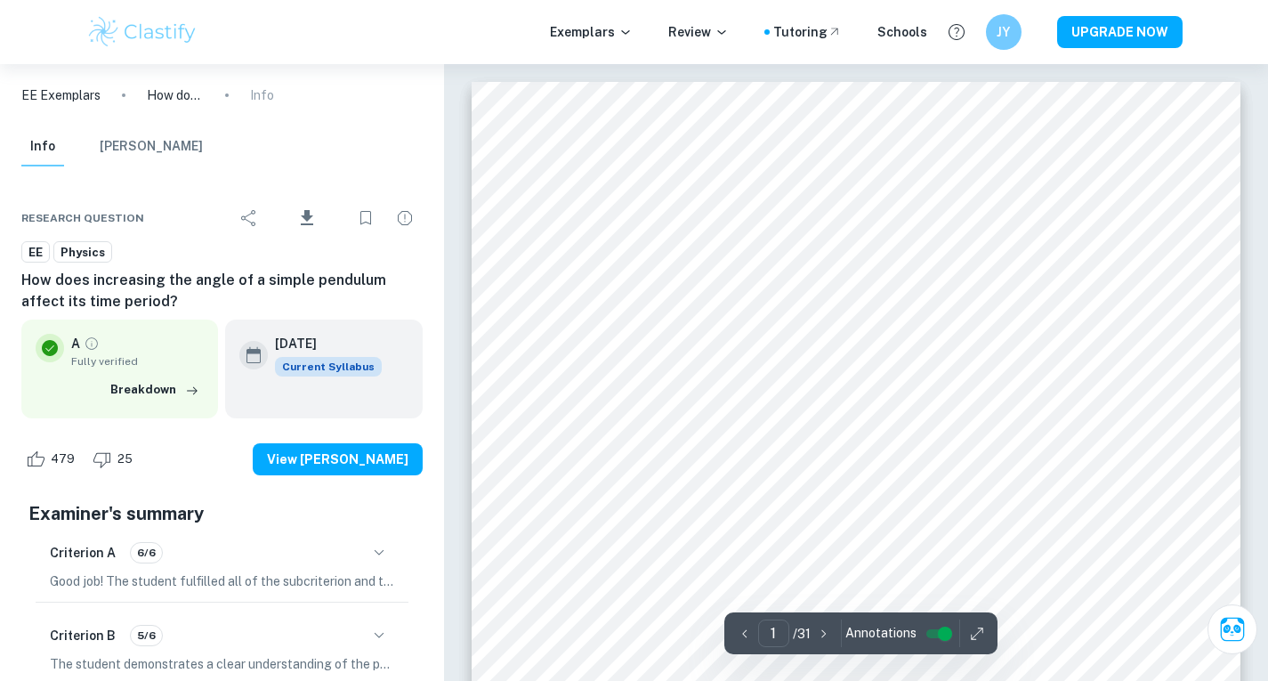
scroll to position [1569, 0]
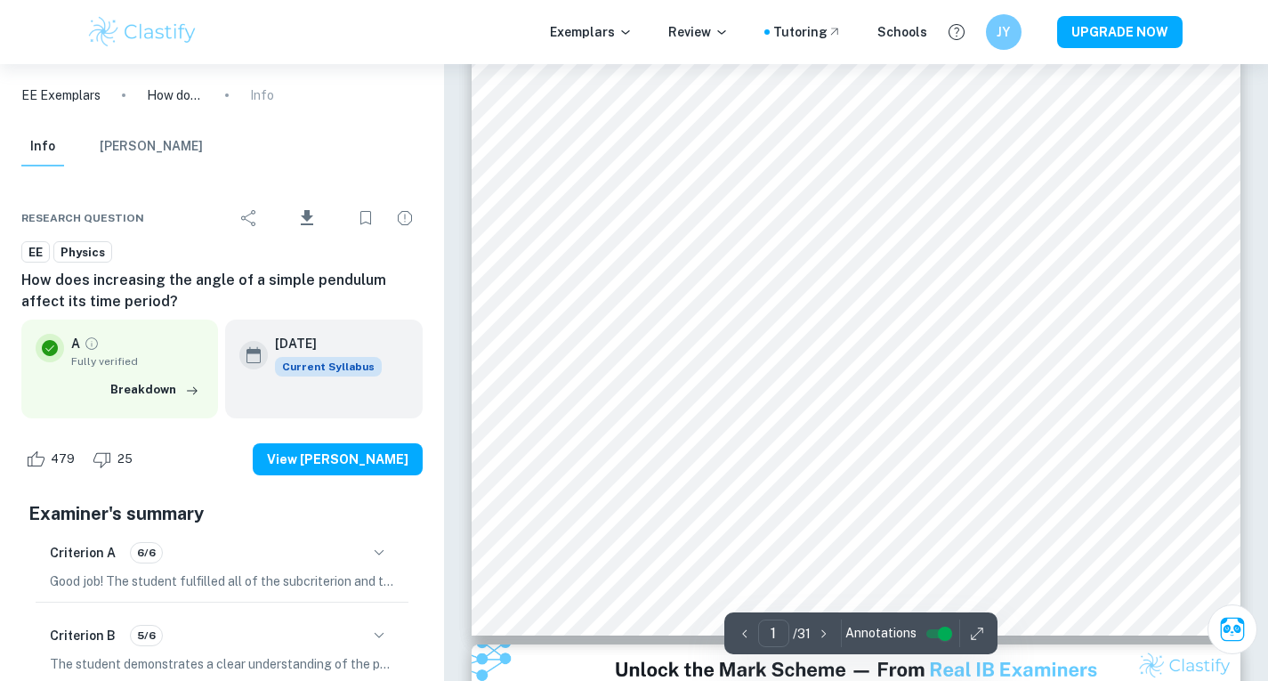
type input "2"
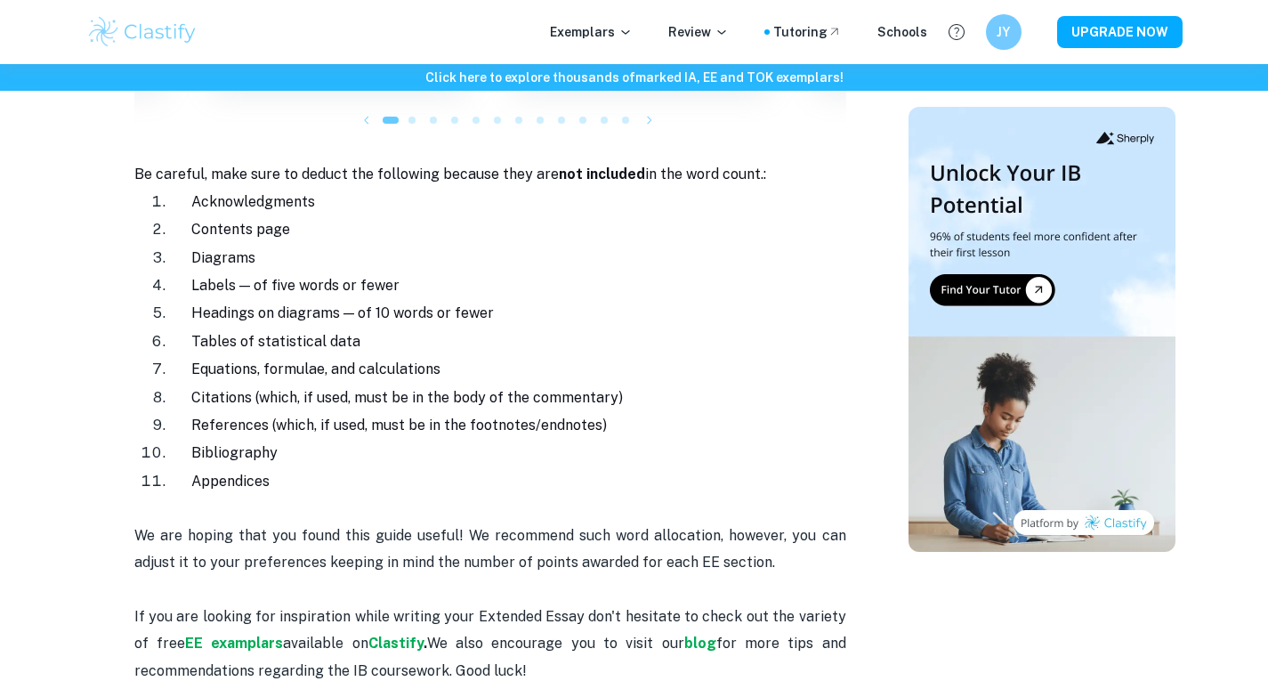
scroll to position [2008, 0]
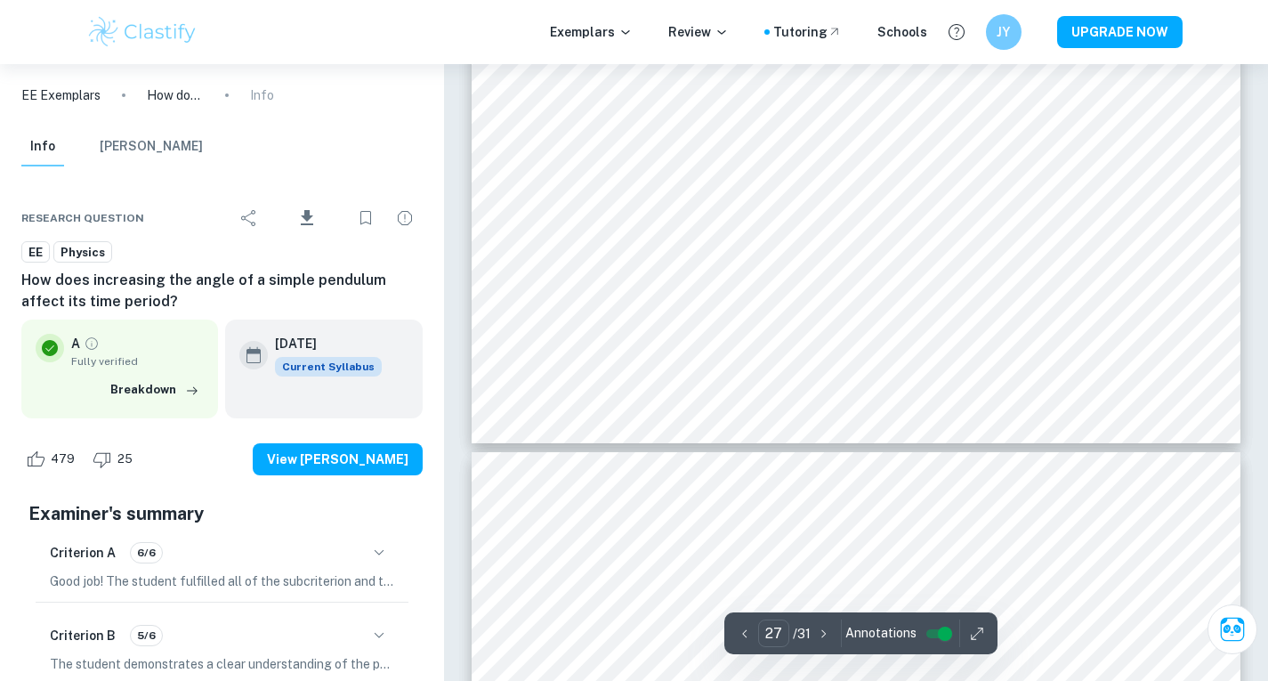
scroll to position [27468, 0]
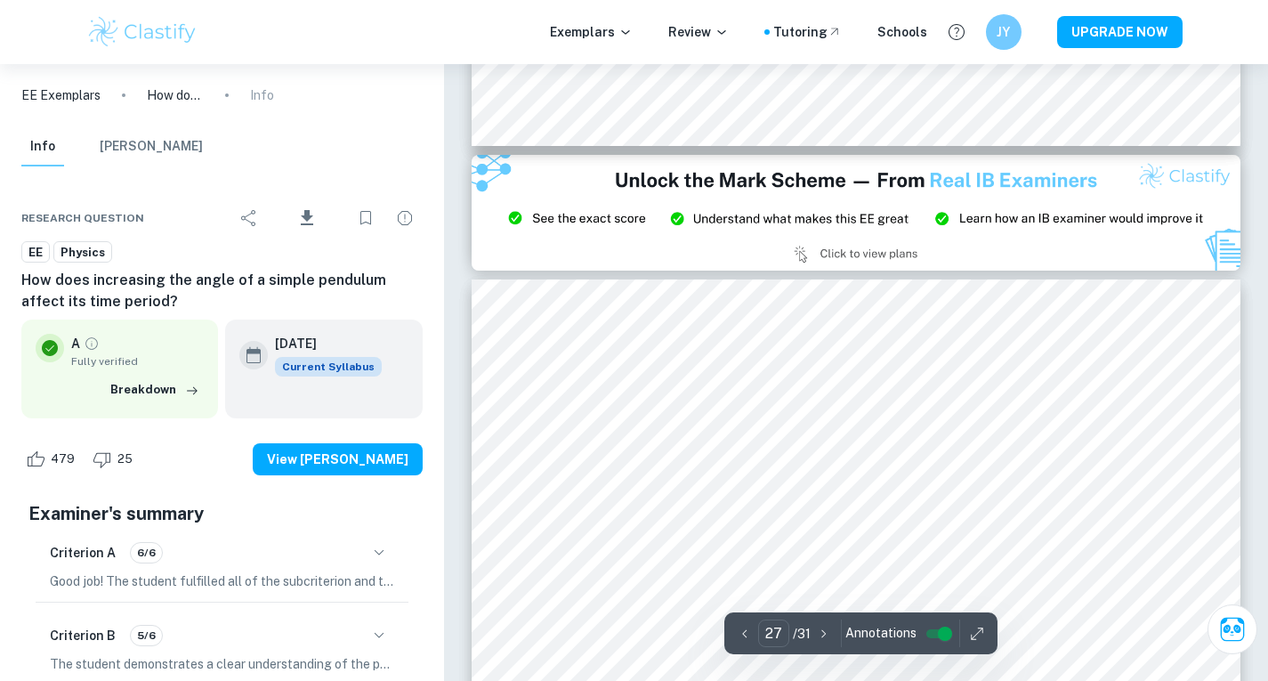
type input "26"
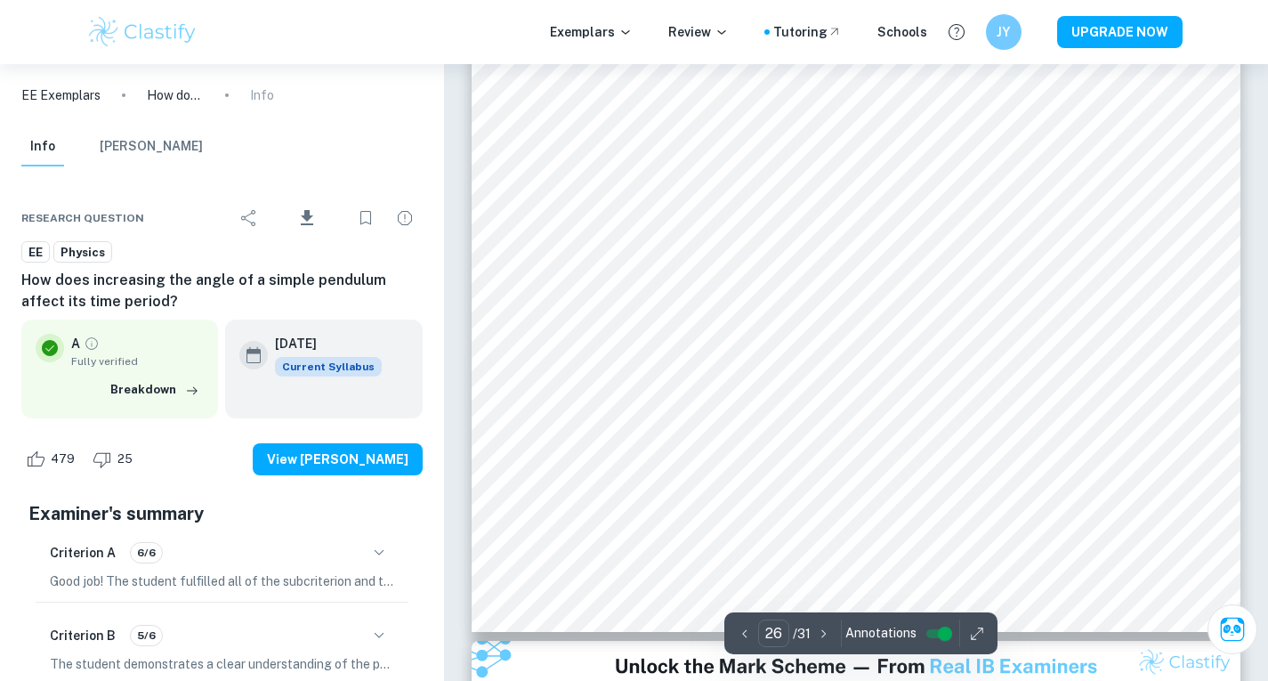
scroll to position [26143, 0]
